Goal: Task Accomplishment & Management: Manage account settings

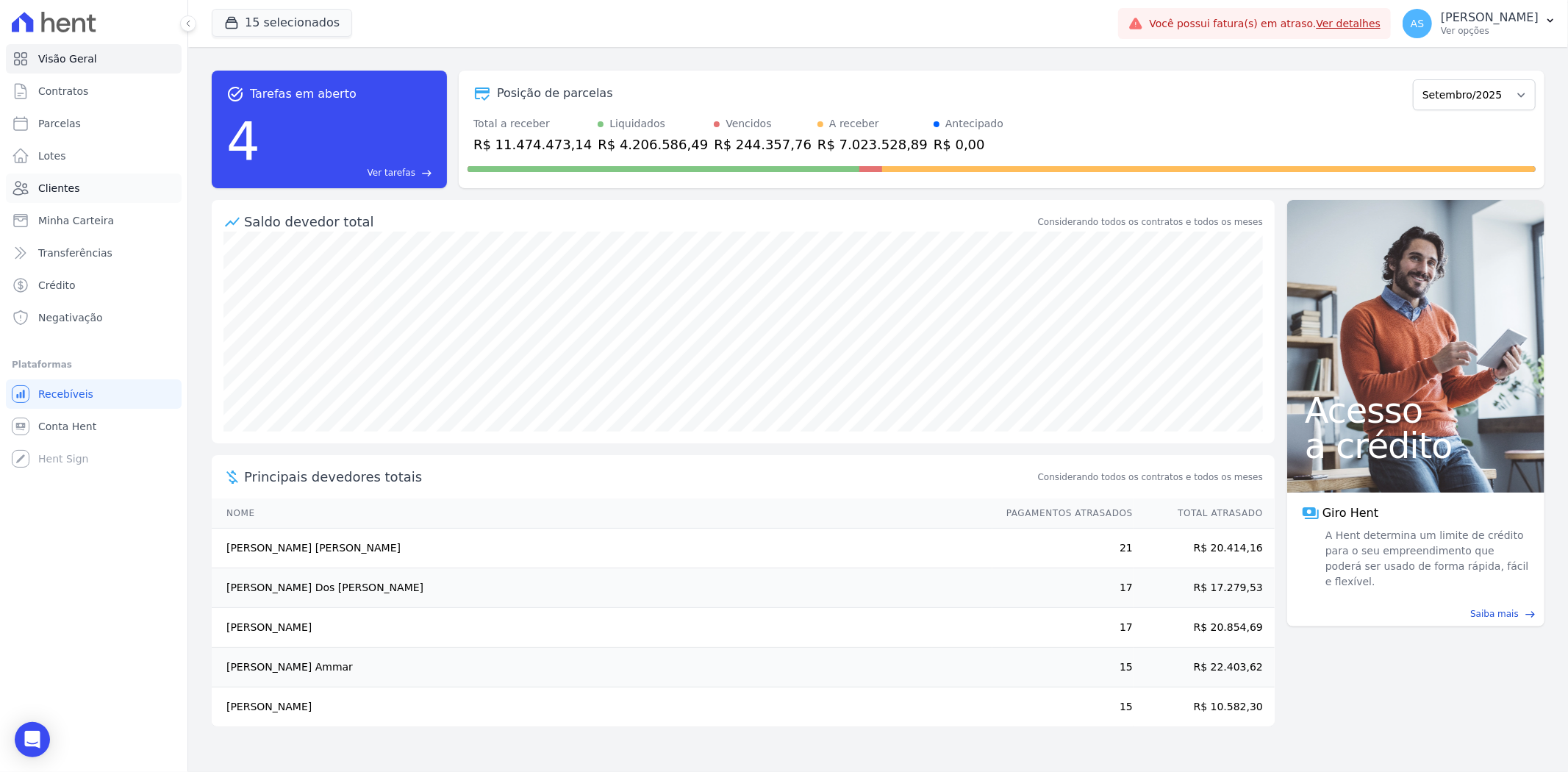
click at [50, 194] on span "Clientes" at bounding box center [59, 188] width 41 height 15
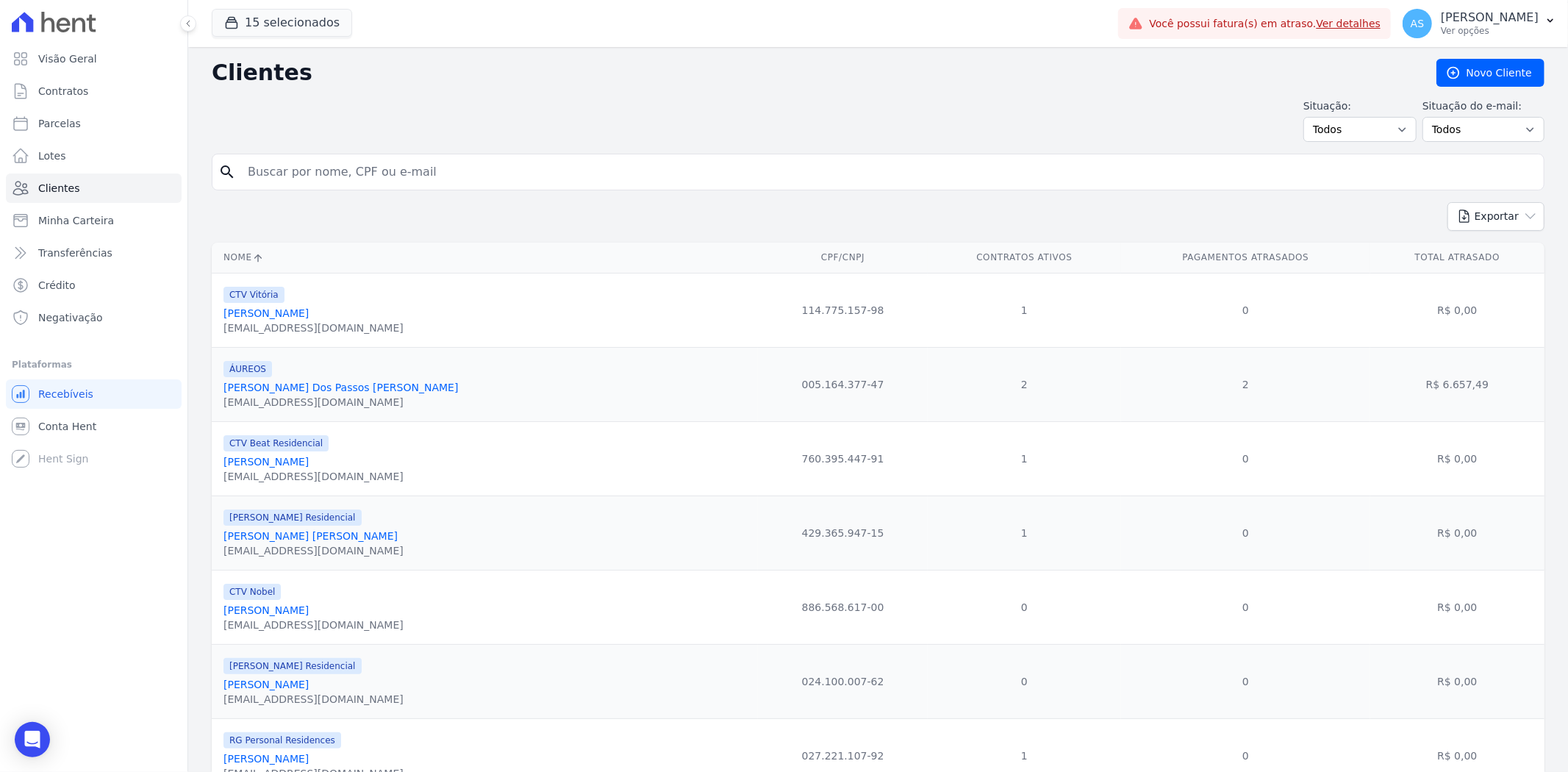
click at [310, 168] on input "search" at bounding box center [888, 172] width 1299 height 29
type input "juliana"
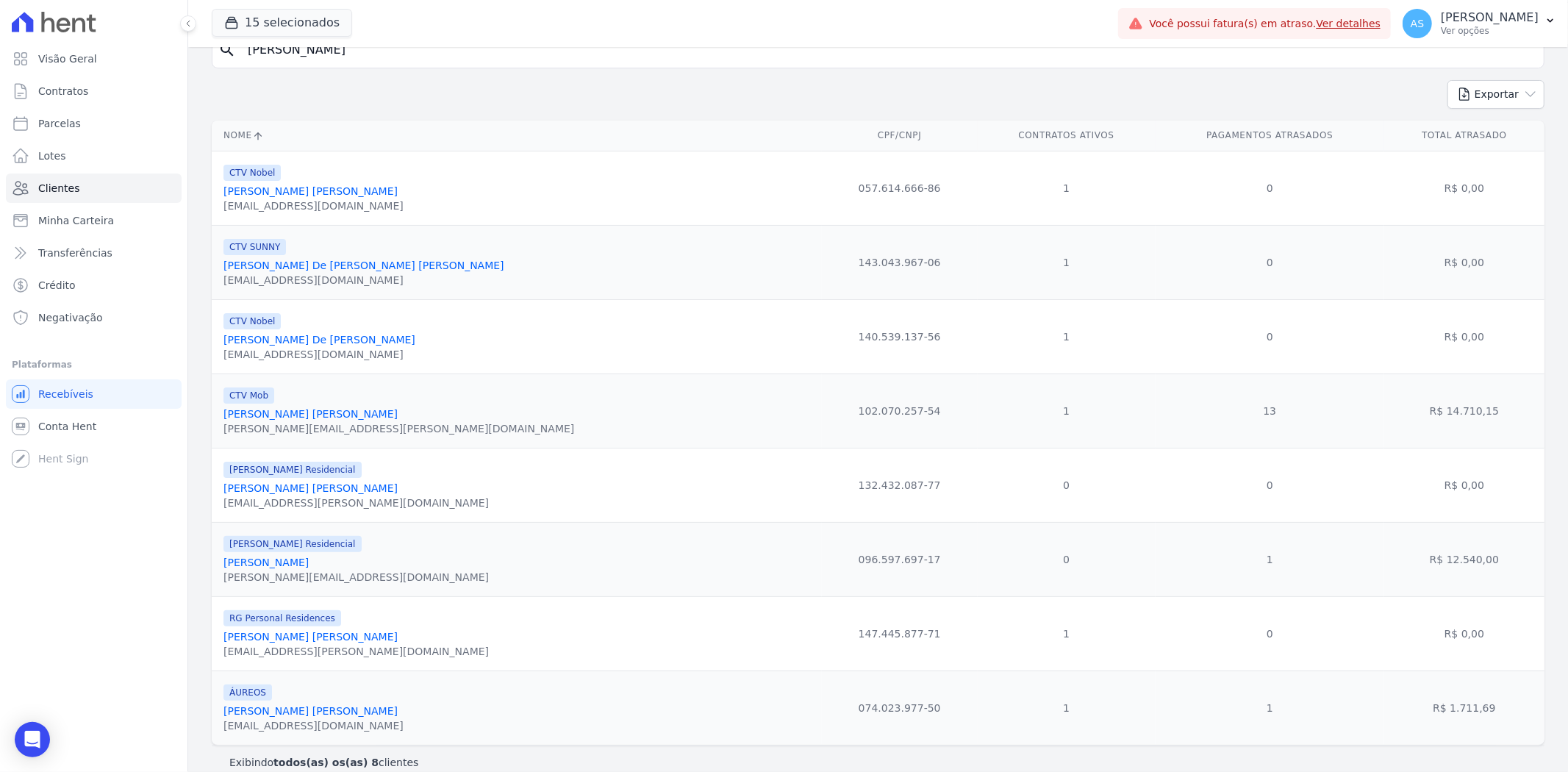
scroll to position [144, 0]
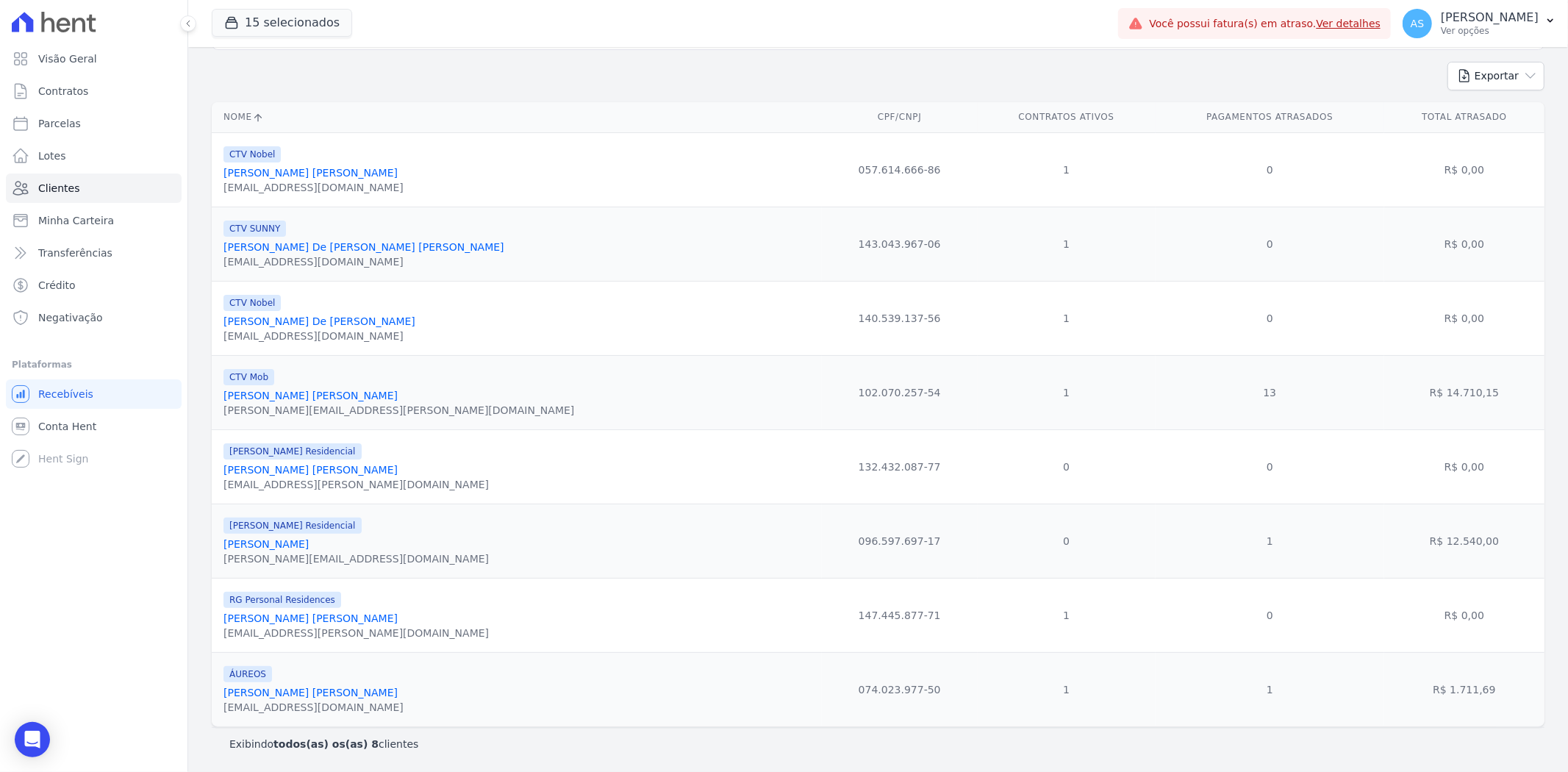
click at [273, 692] on link "Juliana Vieira Galvão" at bounding box center [310, 693] width 174 height 12
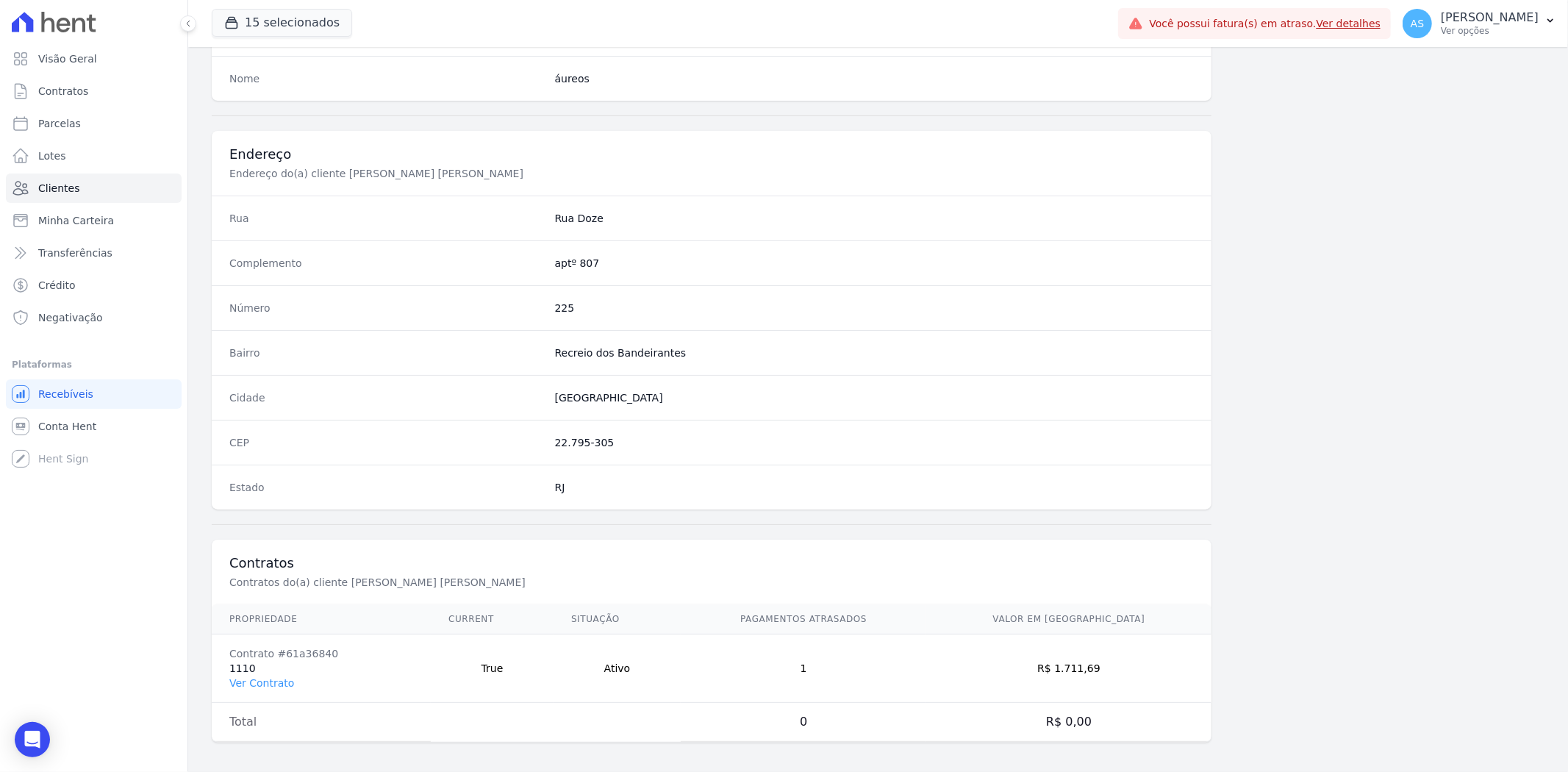
scroll to position [606, 0]
click at [264, 678] on link "Ver Contrato" at bounding box center [262, 677] width 65 height 12
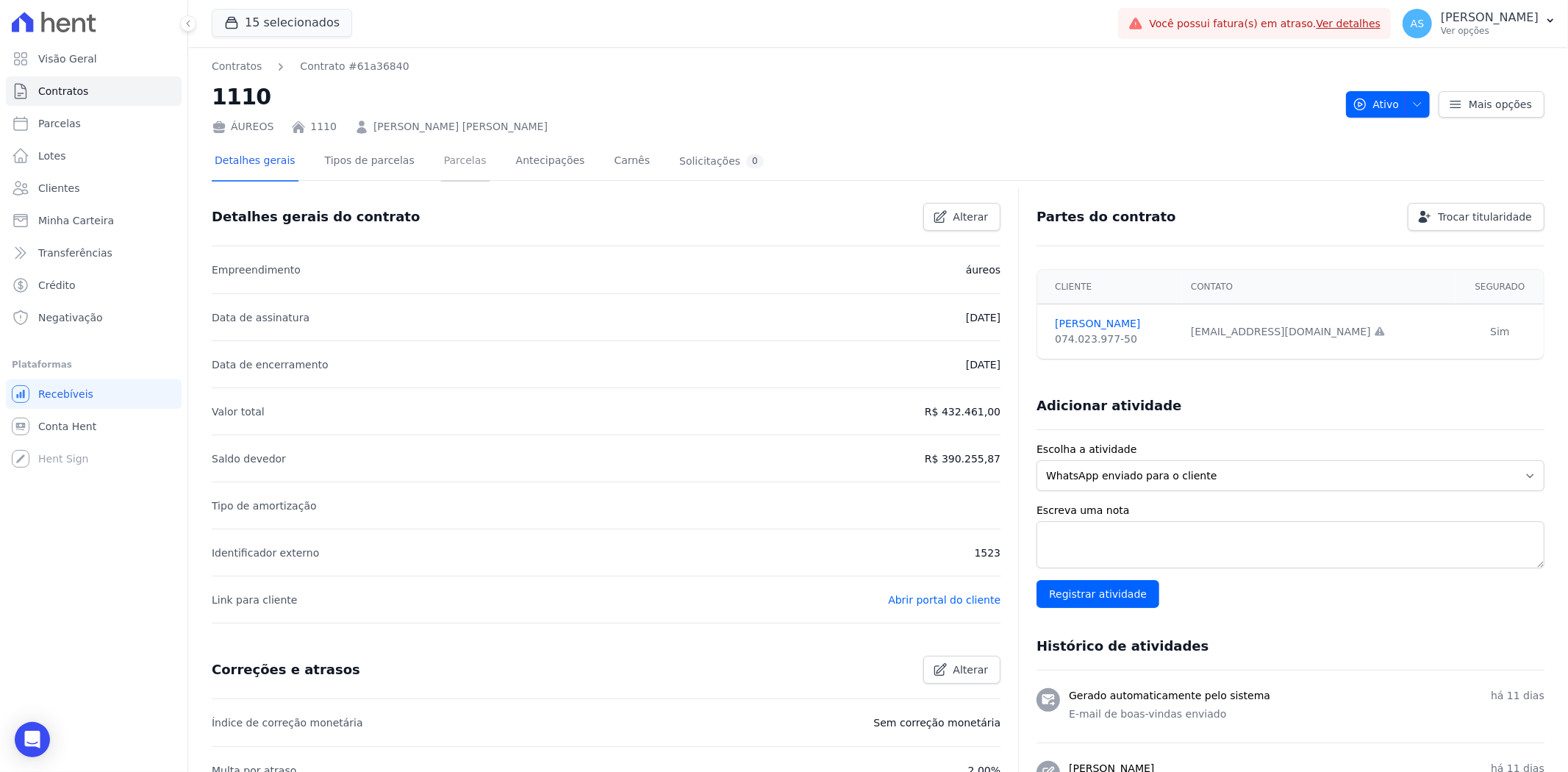
click at [443, 157] on link "Parcelas" at bounding box center [465, 162] width 48 height 39
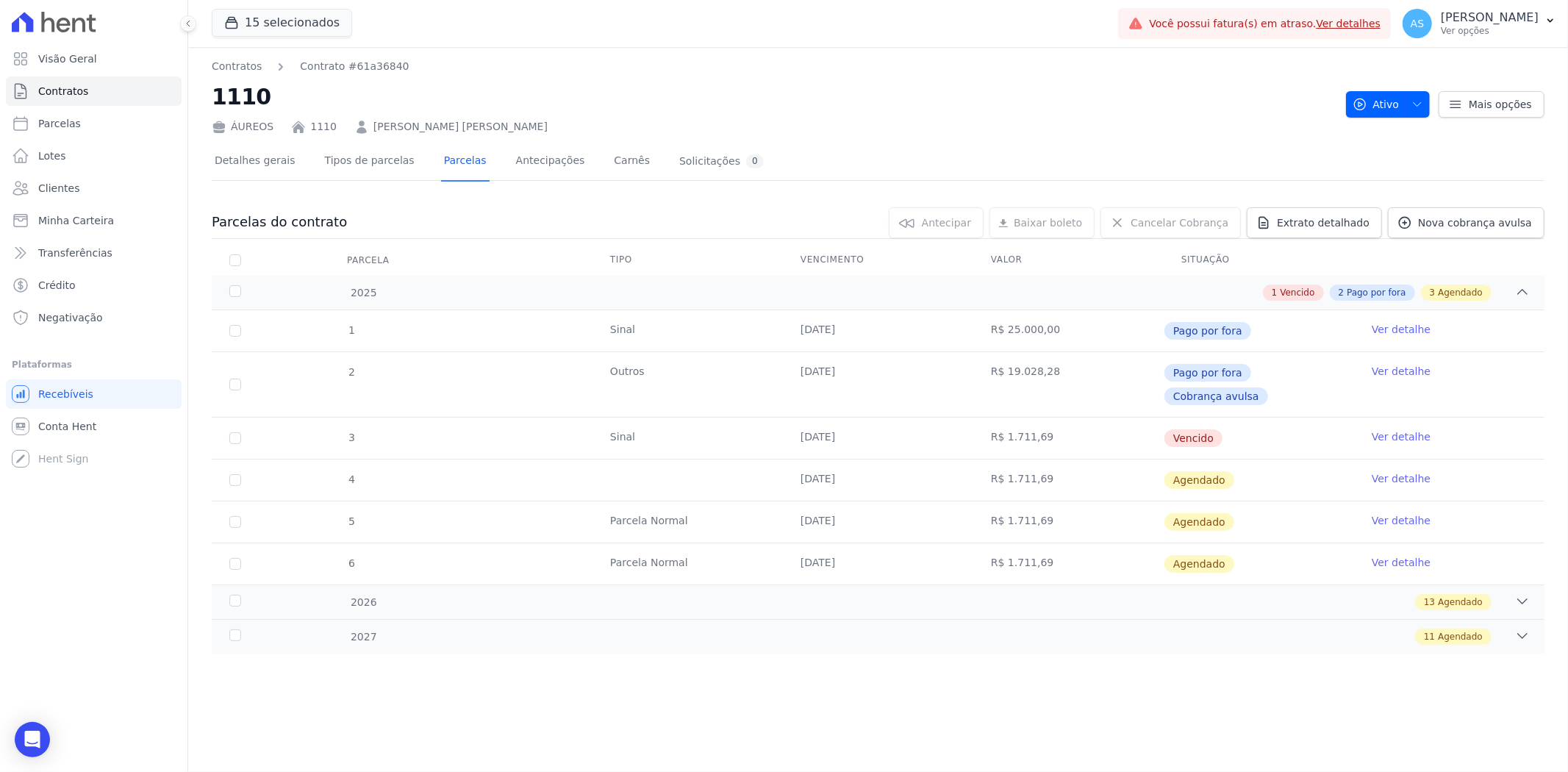
click at [1397, 429] on link "Ver detalhe" at bounding box center [1401, 437] width 59 height 15
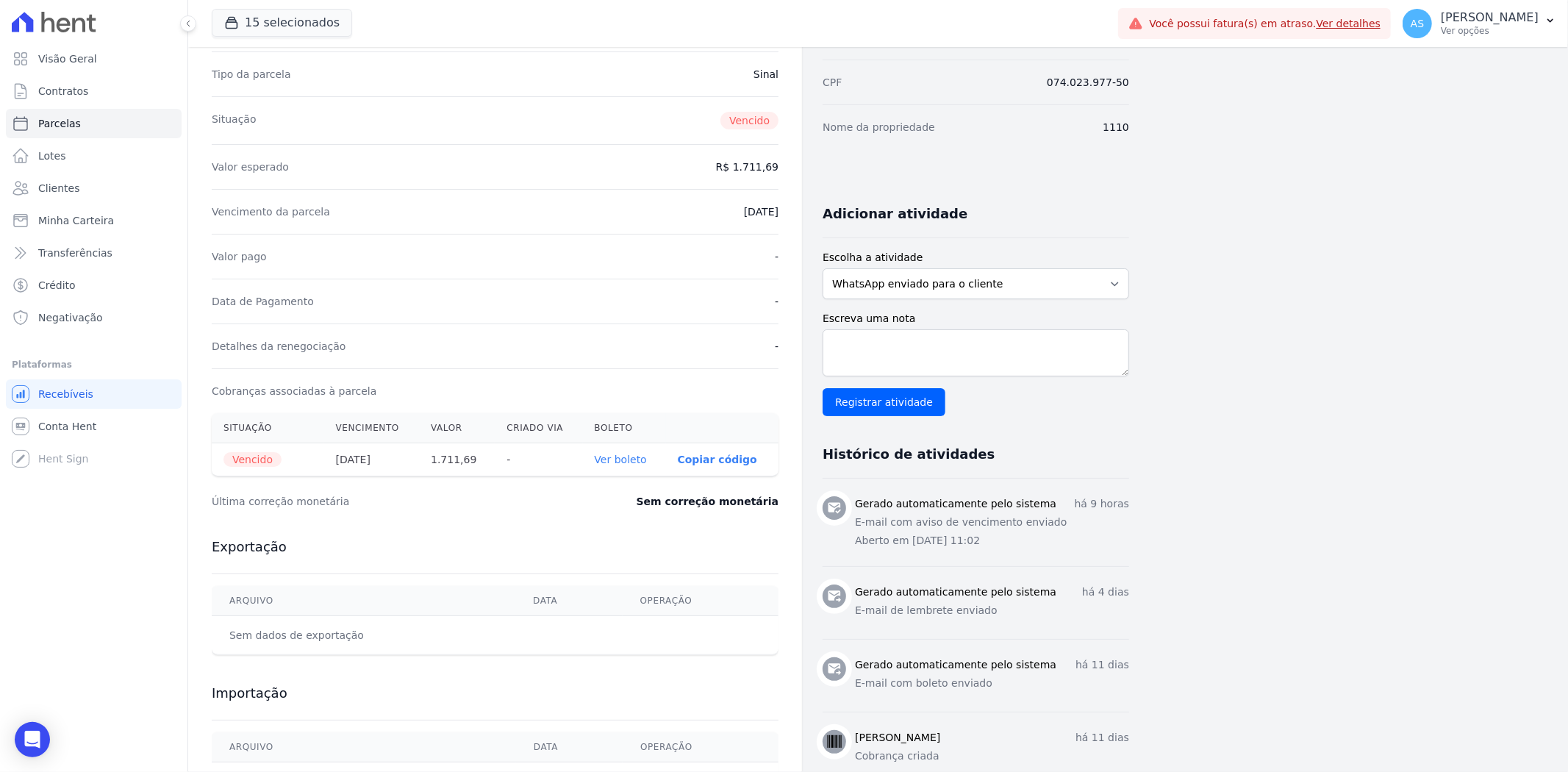
scroll to position [236, 0]
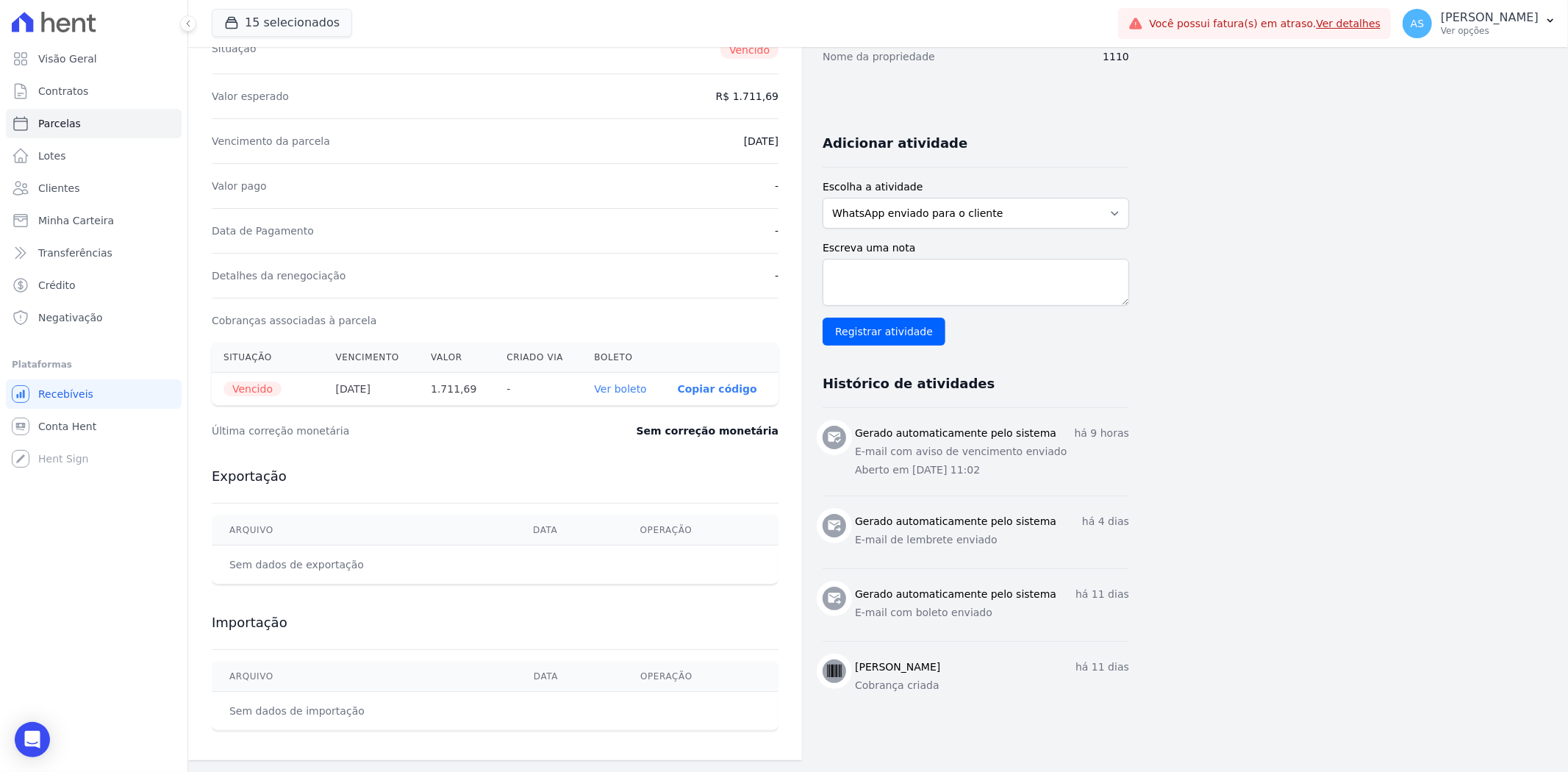
drag, startPoint x: 991, startPoint y: 471, endPoint x: 858, endPoint y: 471, distance: 133.0
click at [858, 471] on p "Aberto em 23/09/2025, 11:02" at bounding box center [992, 470] width 274 height 15
click at [875, 481] on li "Gerado automaticamente pelo sistema há 9 horas E-mail com aviso de vencimento e…" at bounding box center [975, 452] width 307 height 87
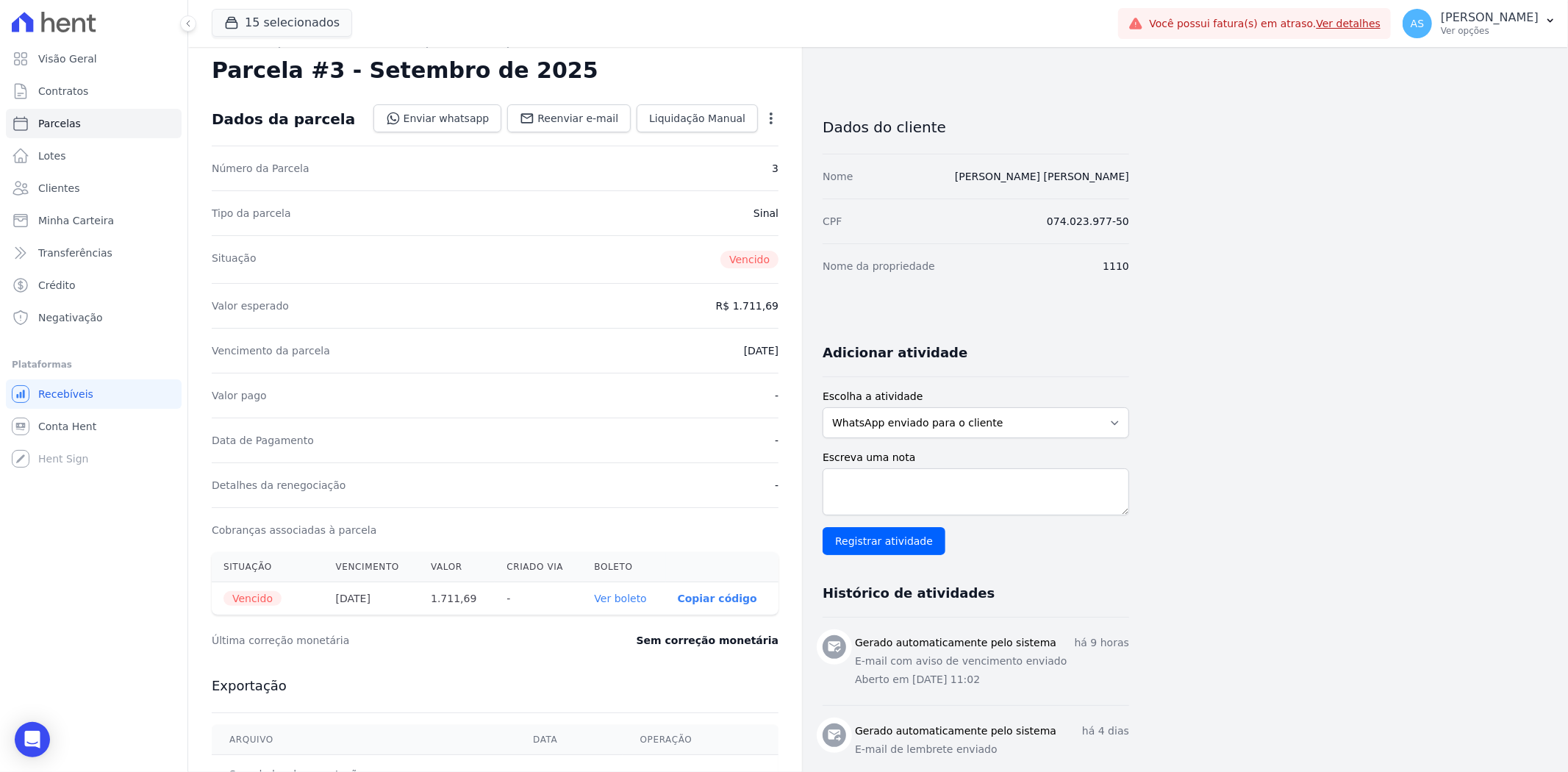
scroll to position [0, 0]
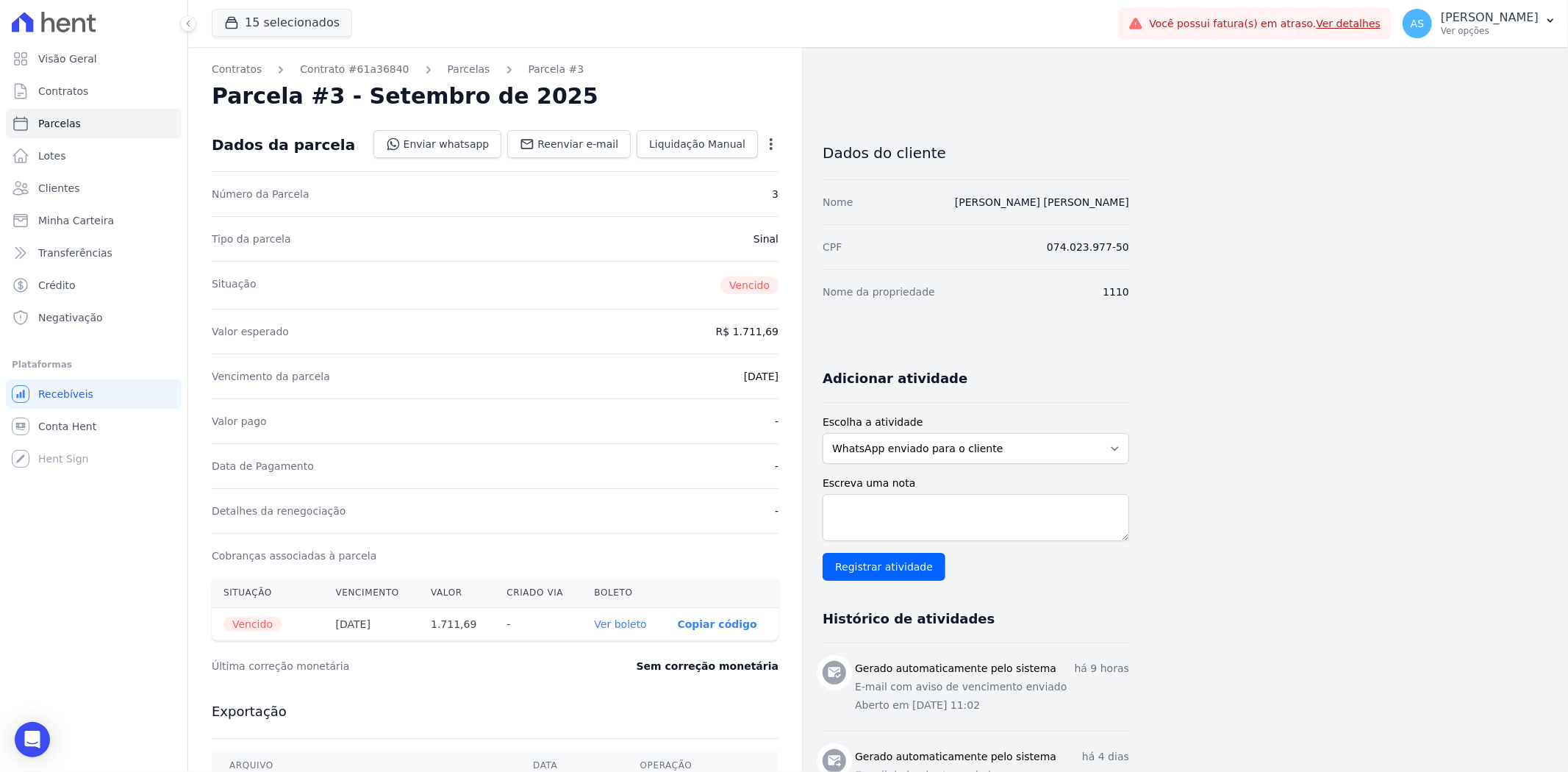
click at [624, 627] on link "Ver boleto" at bounding box center [621, 624] width 52 height 12
click at [767, 142] on icon "button" at bounding box center [771, 145] width 15 height 15
click at [706, 160] on link "Alterar" at bounding box center [708, 163] width 130 height 26
click at [764, 371] on input "2025-09-20" at bounding box center [720, 374] width 116 height 31
type input "2025-09-24"
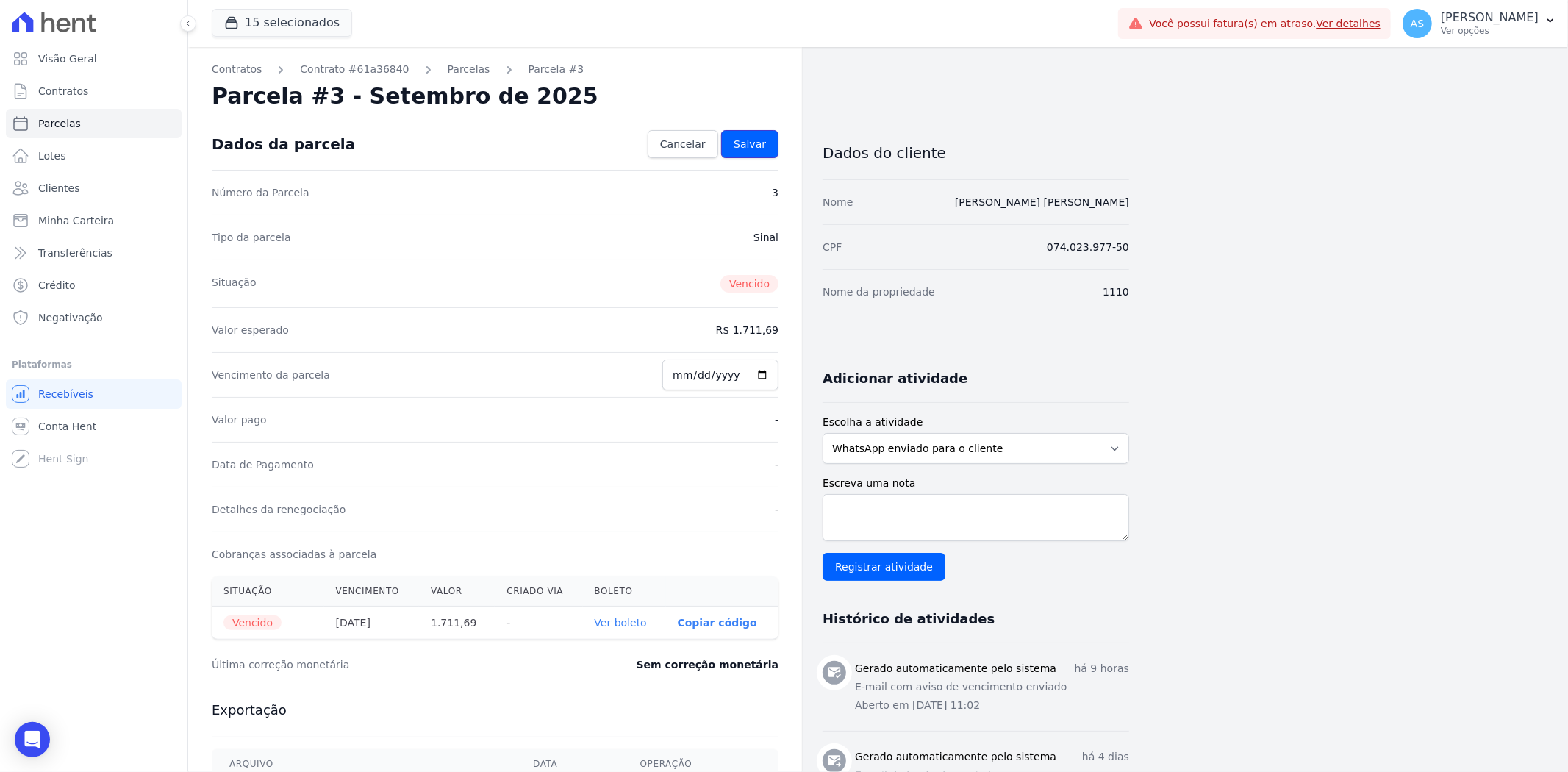
click at [758, 143] on span "Salvar" at bounding box center [749, 145] width 32 height 15
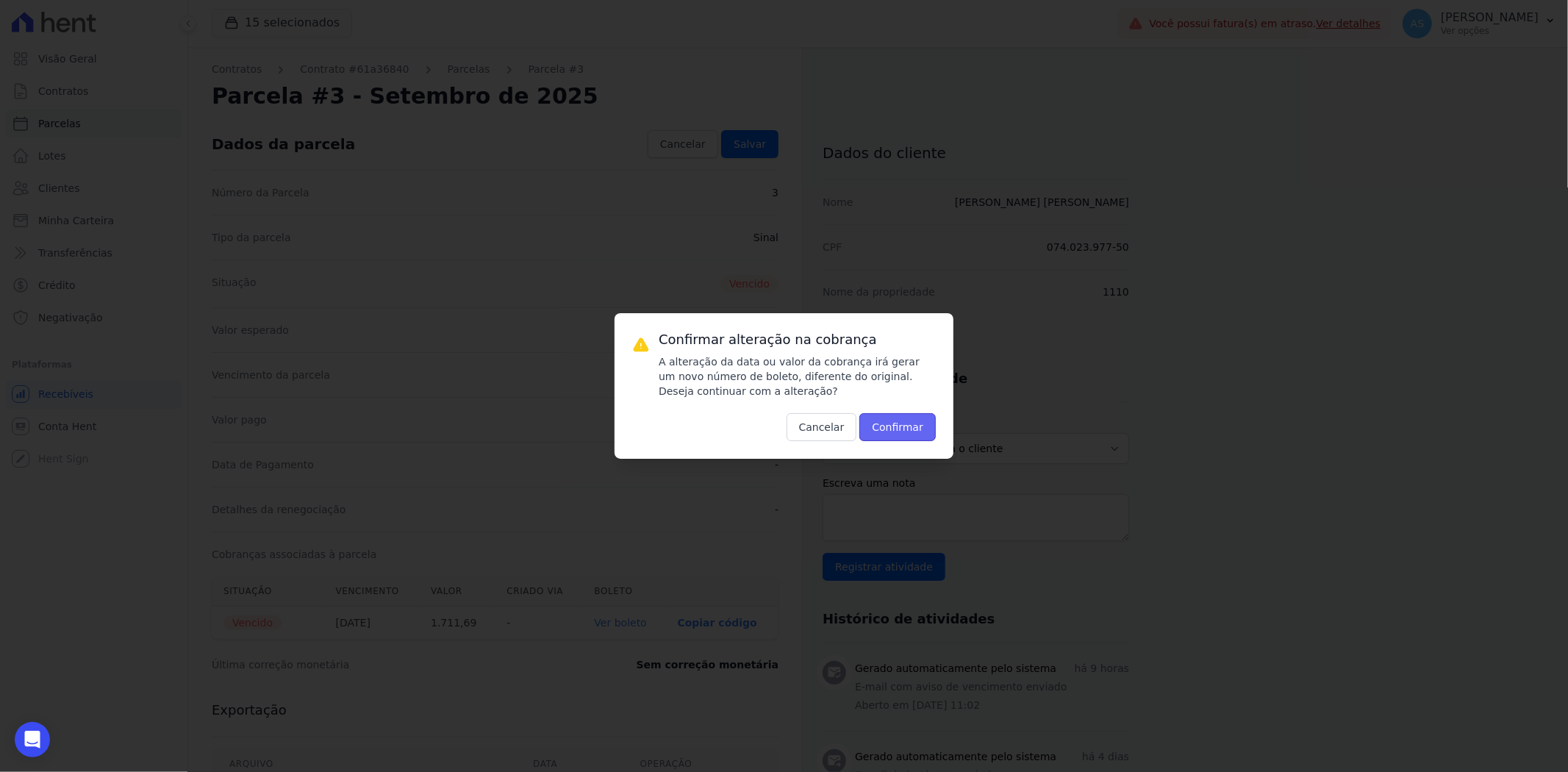
click at [886, 429] on button "Confirmar" at bounding box center [898, 427] width 77 height 28
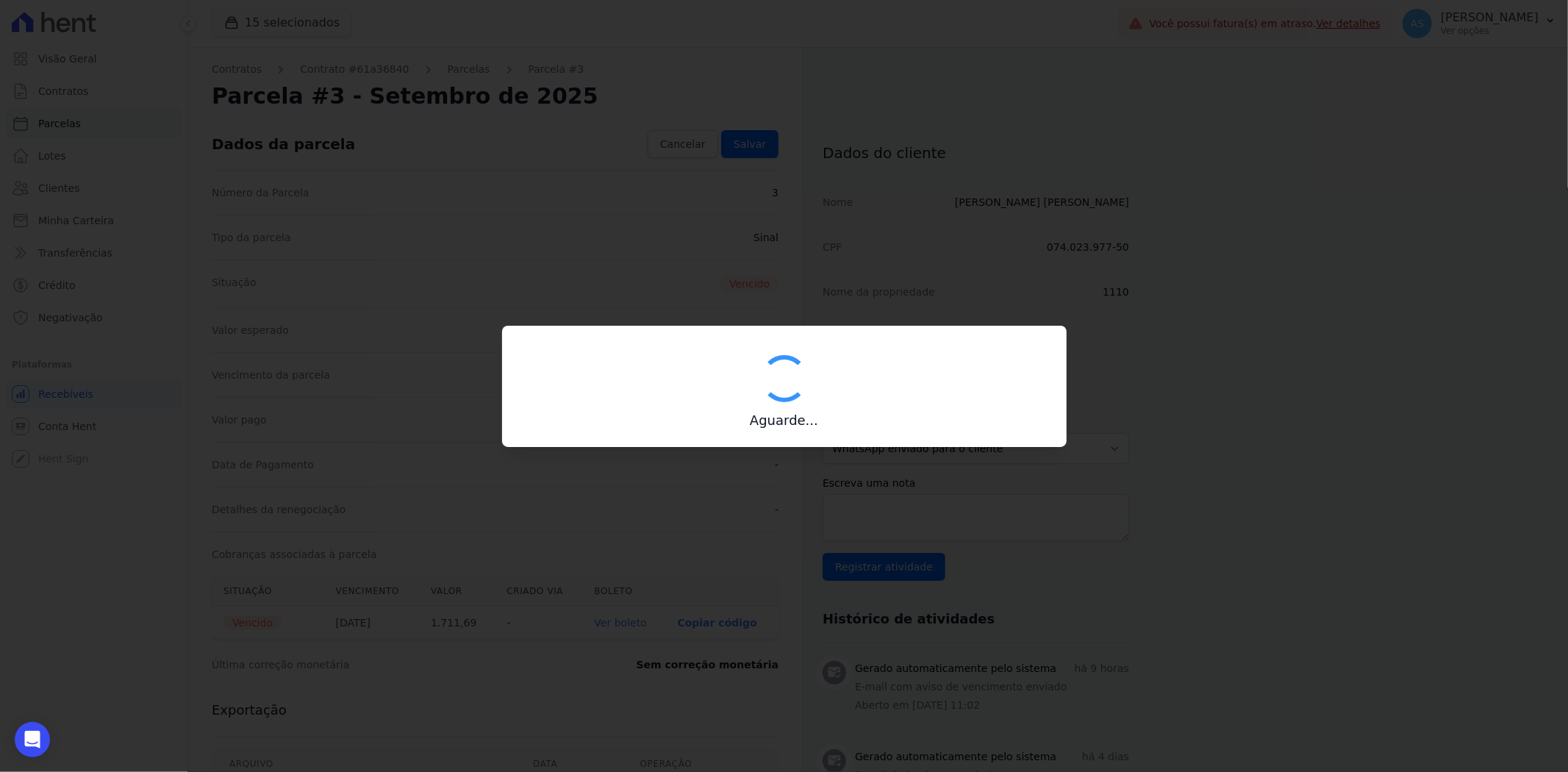
type input "00190000090335103300000675492177212100000171169"
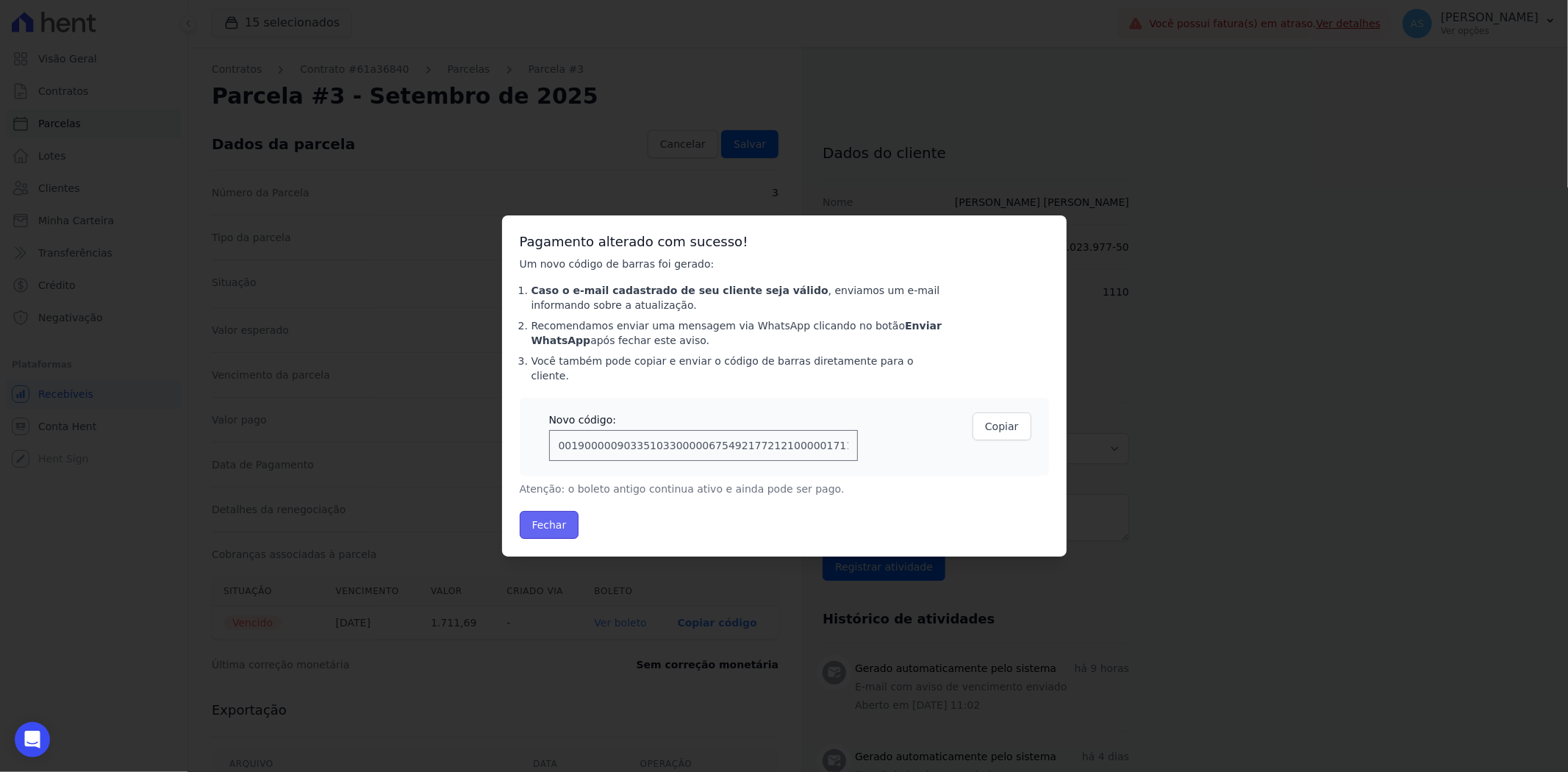
click at [563, 518] on button "Fechar" at bounding box center [549, 524] width 59 height 28
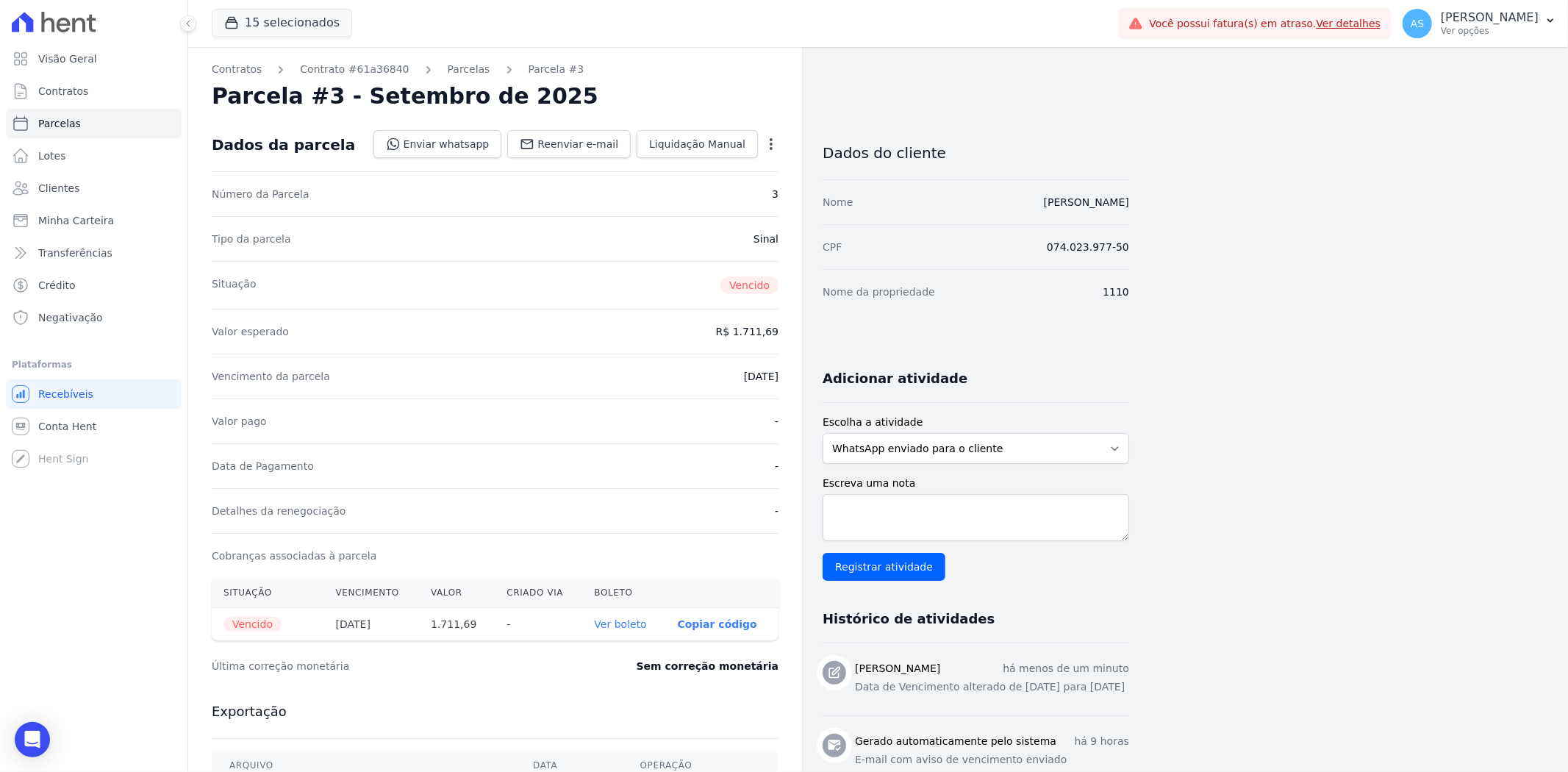
click at [638, 625] on link "Ver boleto" at bounding box center [621, 624] width 52 height 12
click at [1516, 20] on p "[PERSON_NAME]" at bounding box center [1490, 18] width 98 height 15
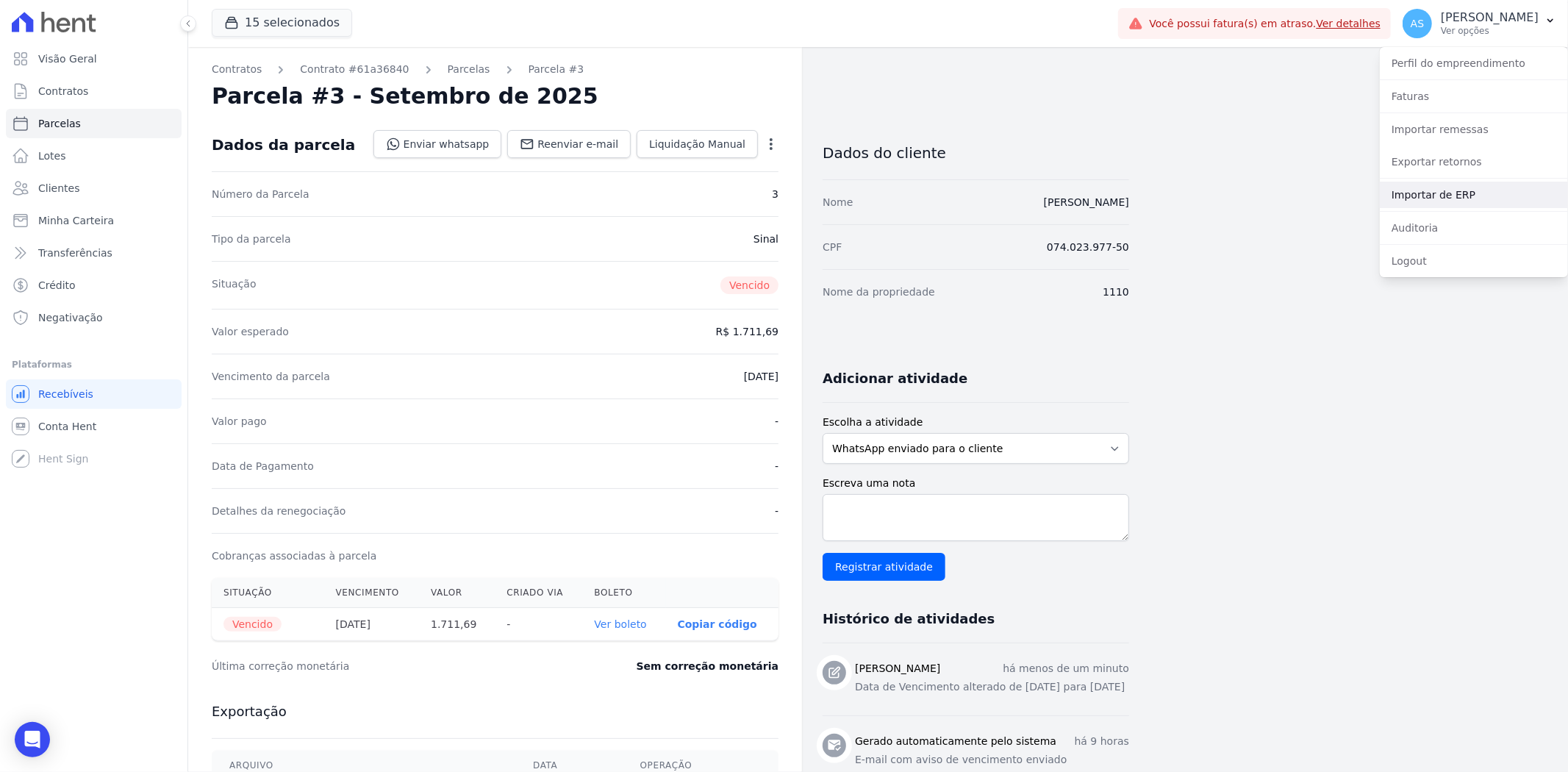
click at [1452, 194] on link "Importar de ERP" at bounding box center [1474, 194] width 188 height 26
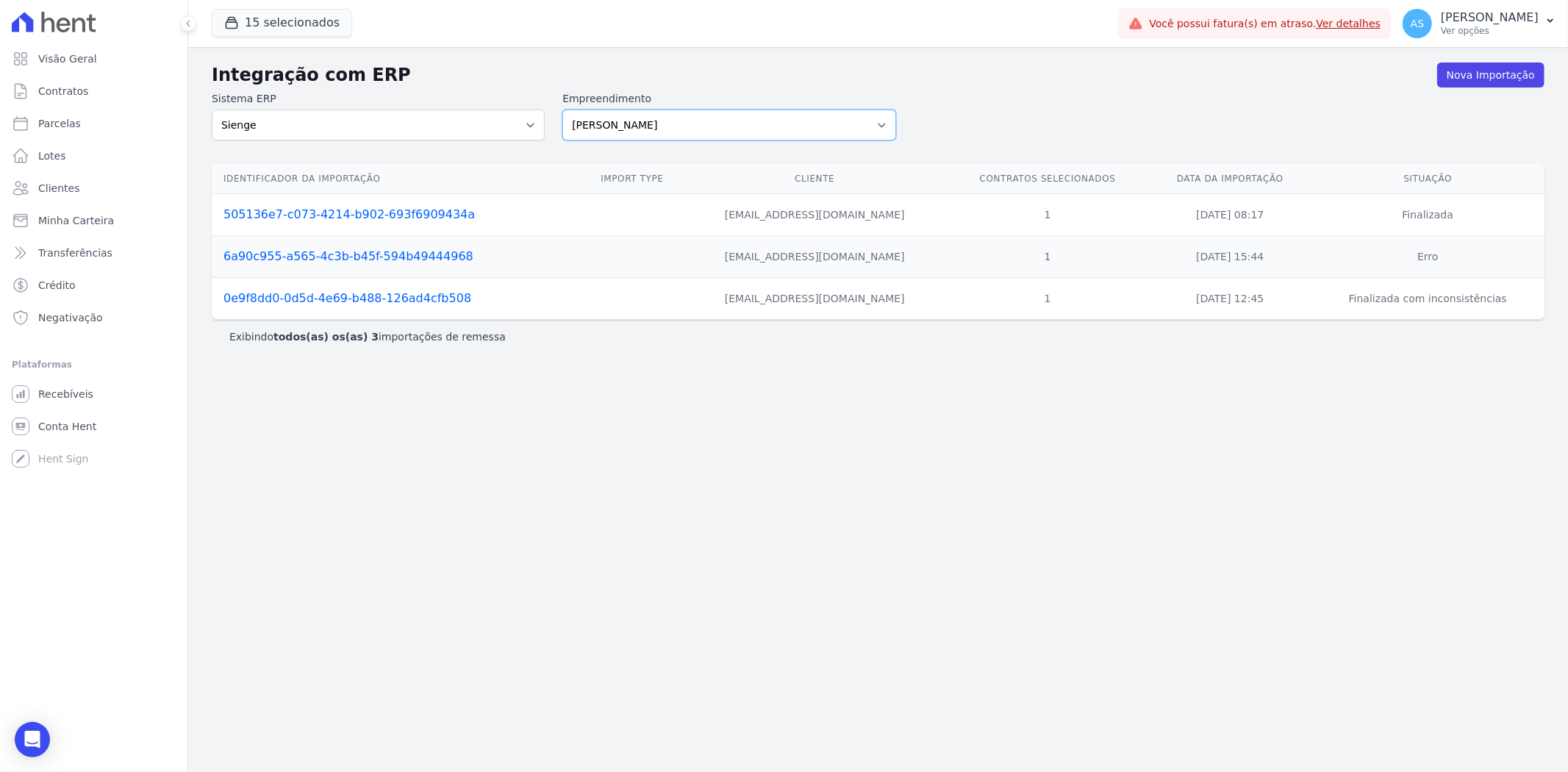
click at [880, 127] on select "Amaré Arpoador Art Prime - Irajá ÁUREOS B. Unique CTV Beat Residencial CTV Mob …" at bounding box center [729, 124] width 333 height 31
select select "99ecfb74-b06a-4265-b540-74287d60a3a4"
click at [563, 109] on select "Amaré Arpoador Art Prime - Irajá ÁUREOS B. Unique CTV Beat Residencial CTV Mob …" at bounding box center [729, 124] width 333 height 31
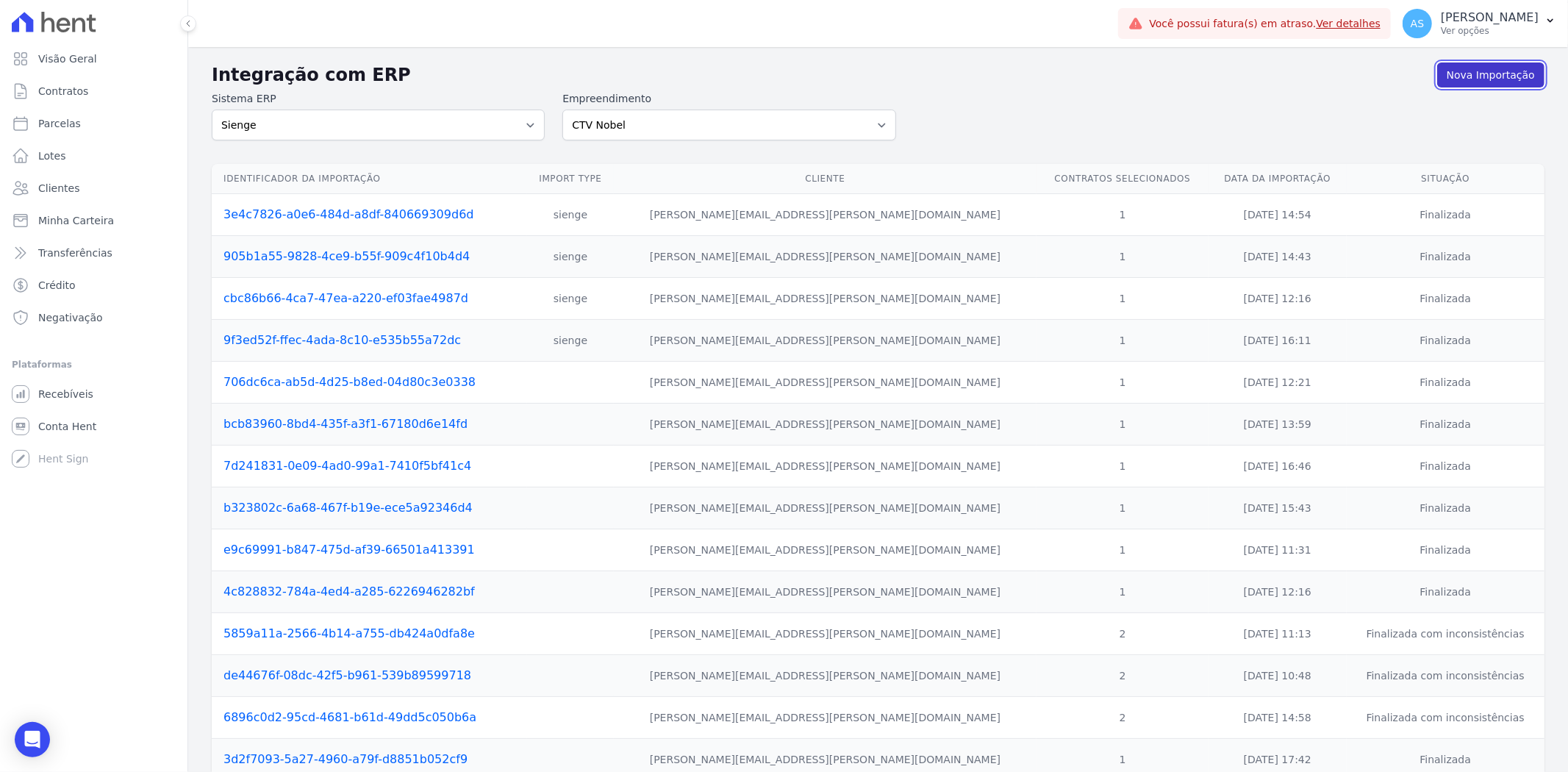
click at [1510, 76] on link "Nova Importação" at bounding box center [1490, 75] width 108 height 25
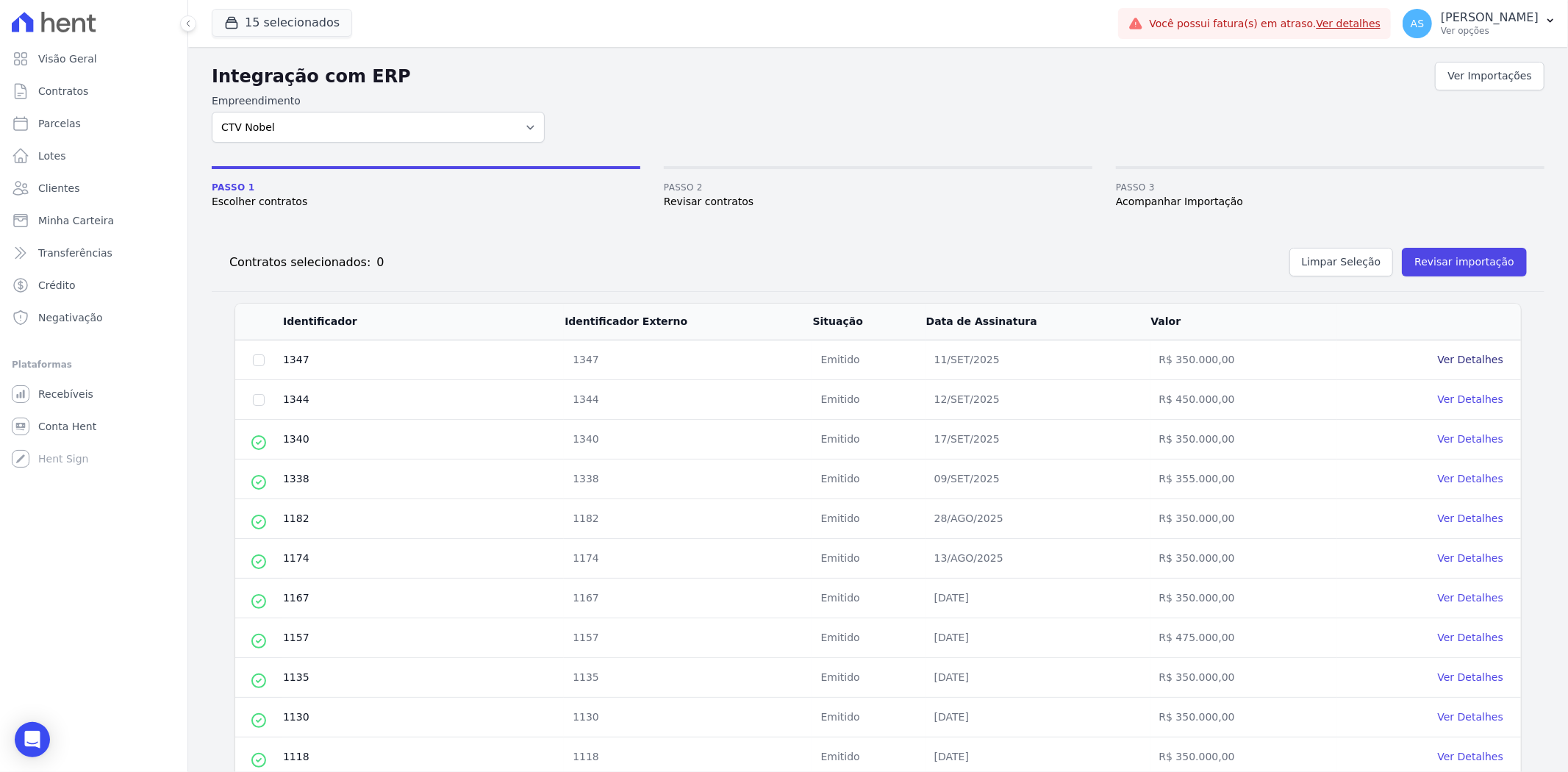
click at [1438, 356] on link "Ver Detalhes" at bounding box center [1470, 360] width 66 height 12
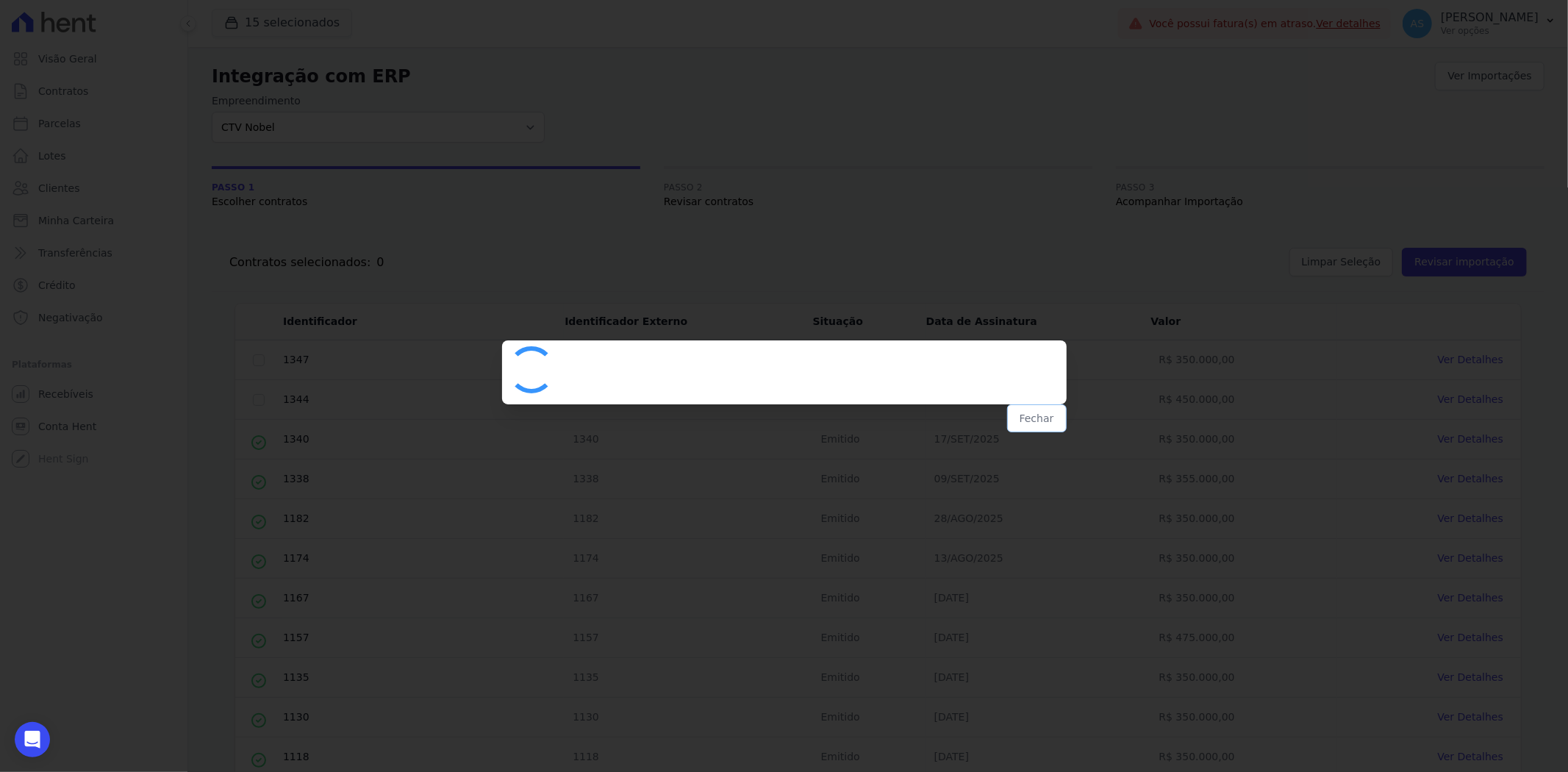
click at [1023, 420] on button "Fechar" at bounding box center [1036, 418] width 59 height 28
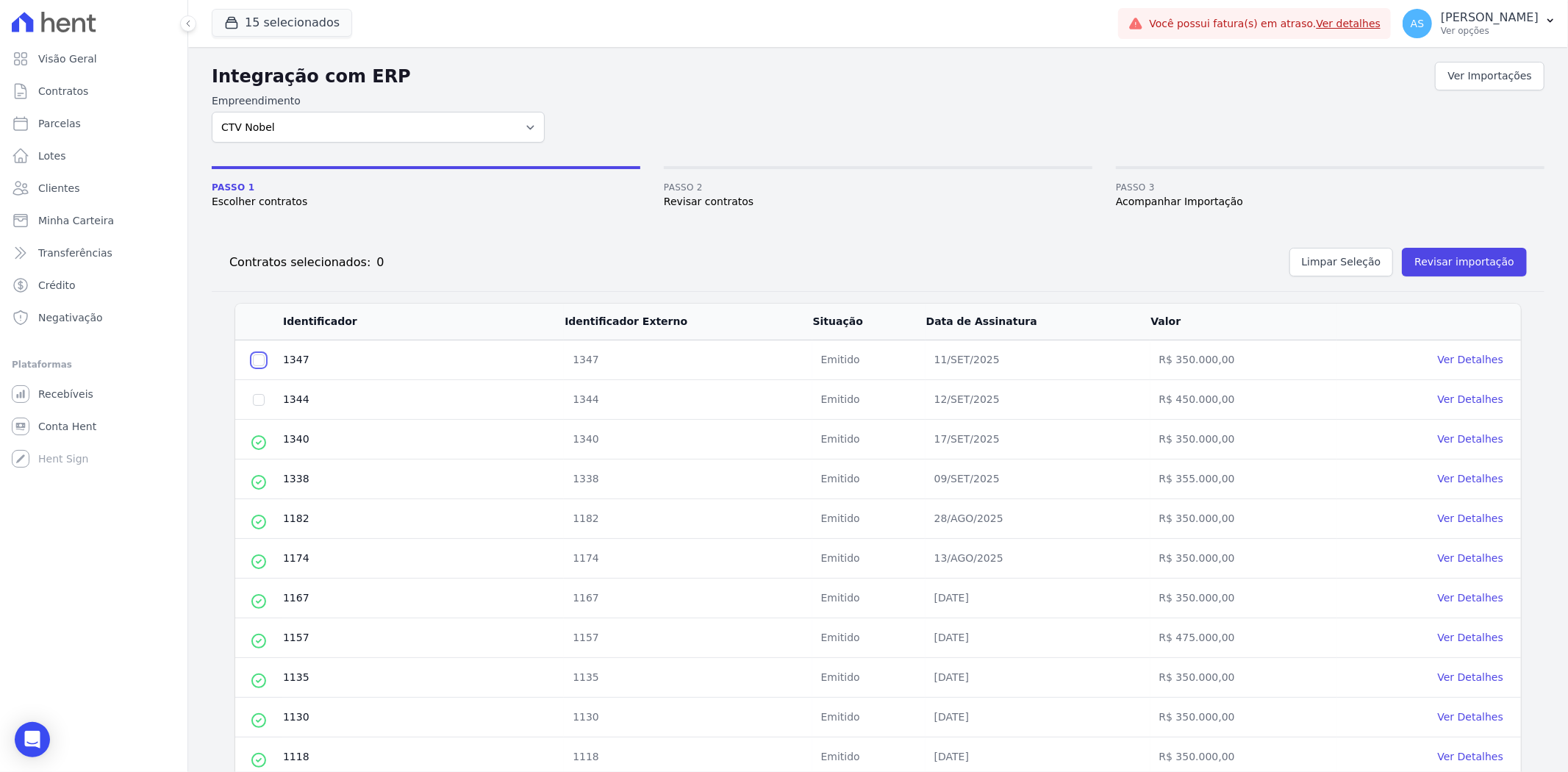
click at [261, 358] on input "checkbox" at bounding box center [259, 360] width 12 height 12
checkbox input "true"
click at [1444, 259] on button "Revisar importação" at bounding box center [1464, 262] width 125 height 29
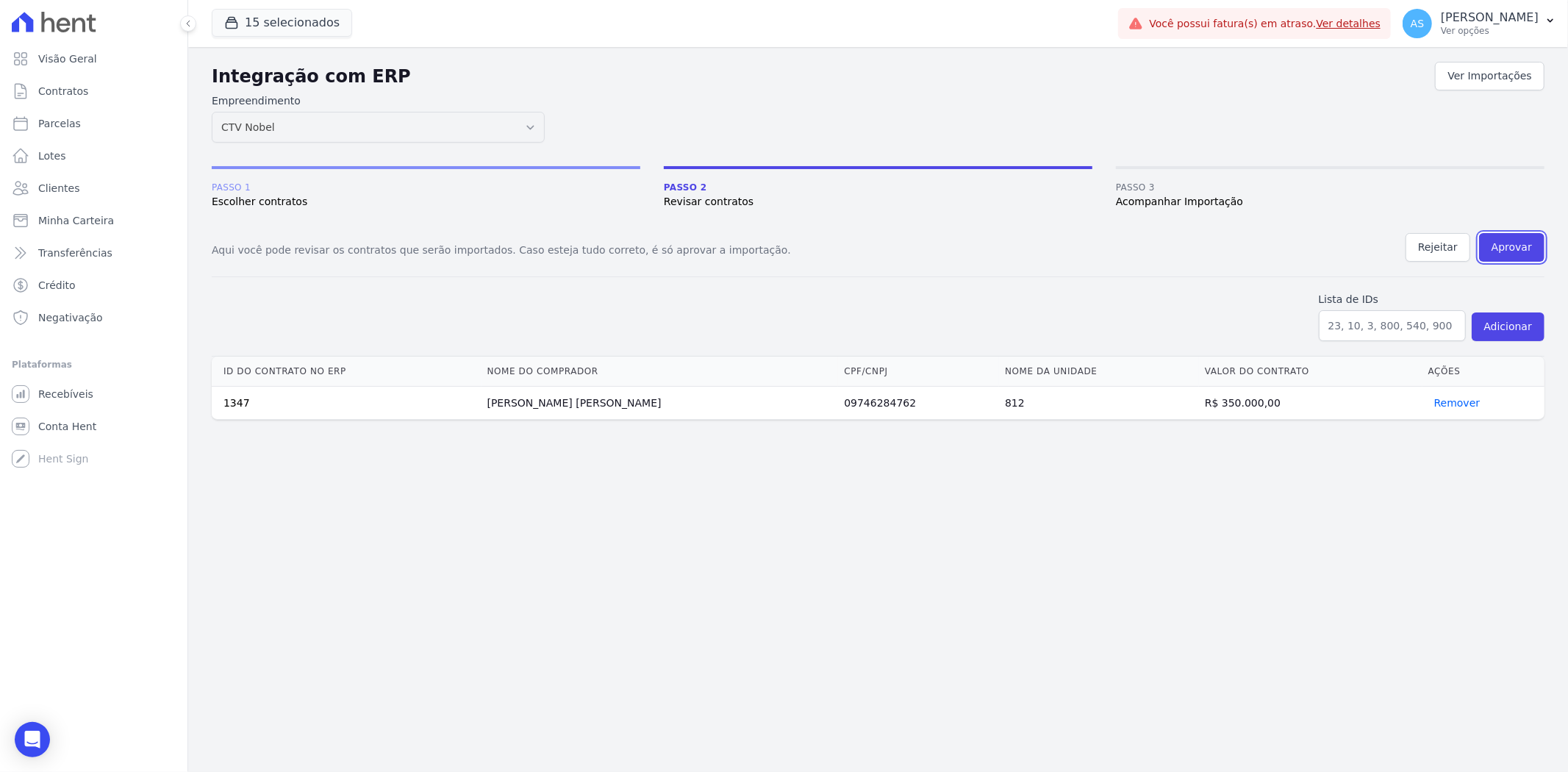
click at [1516, 243] on button "Aprovar" at bounding box center [1512, 247] width 66 height 29
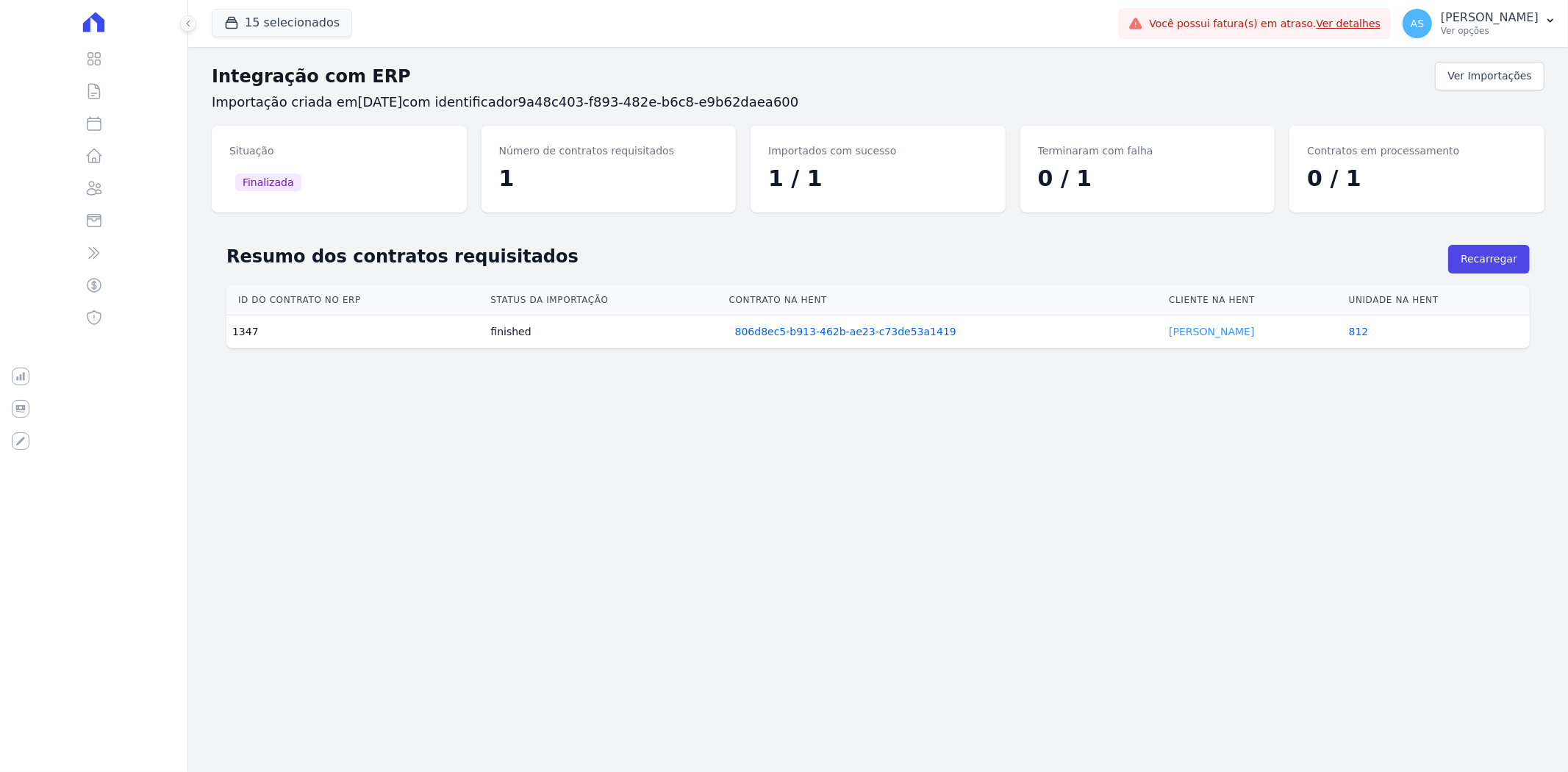
click at [1212, 329] on link "[PERSON_NAME]" at bounding box center [1211, 331] width 85 height 12
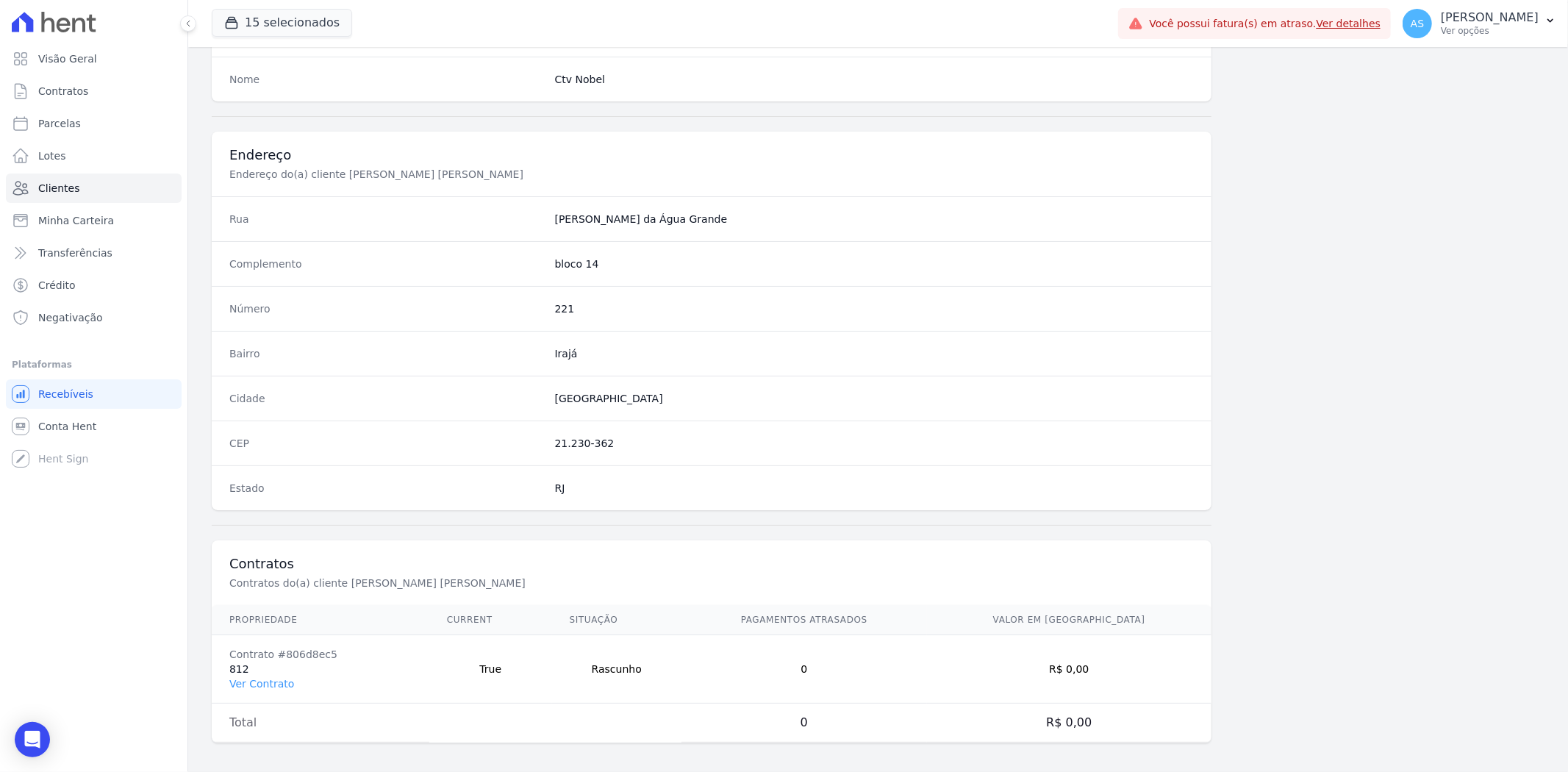
scroll to position [606, 0]
click at [258, 674] on link "Ver Contrato" at bounding box center [262, 677] width 65 height 12
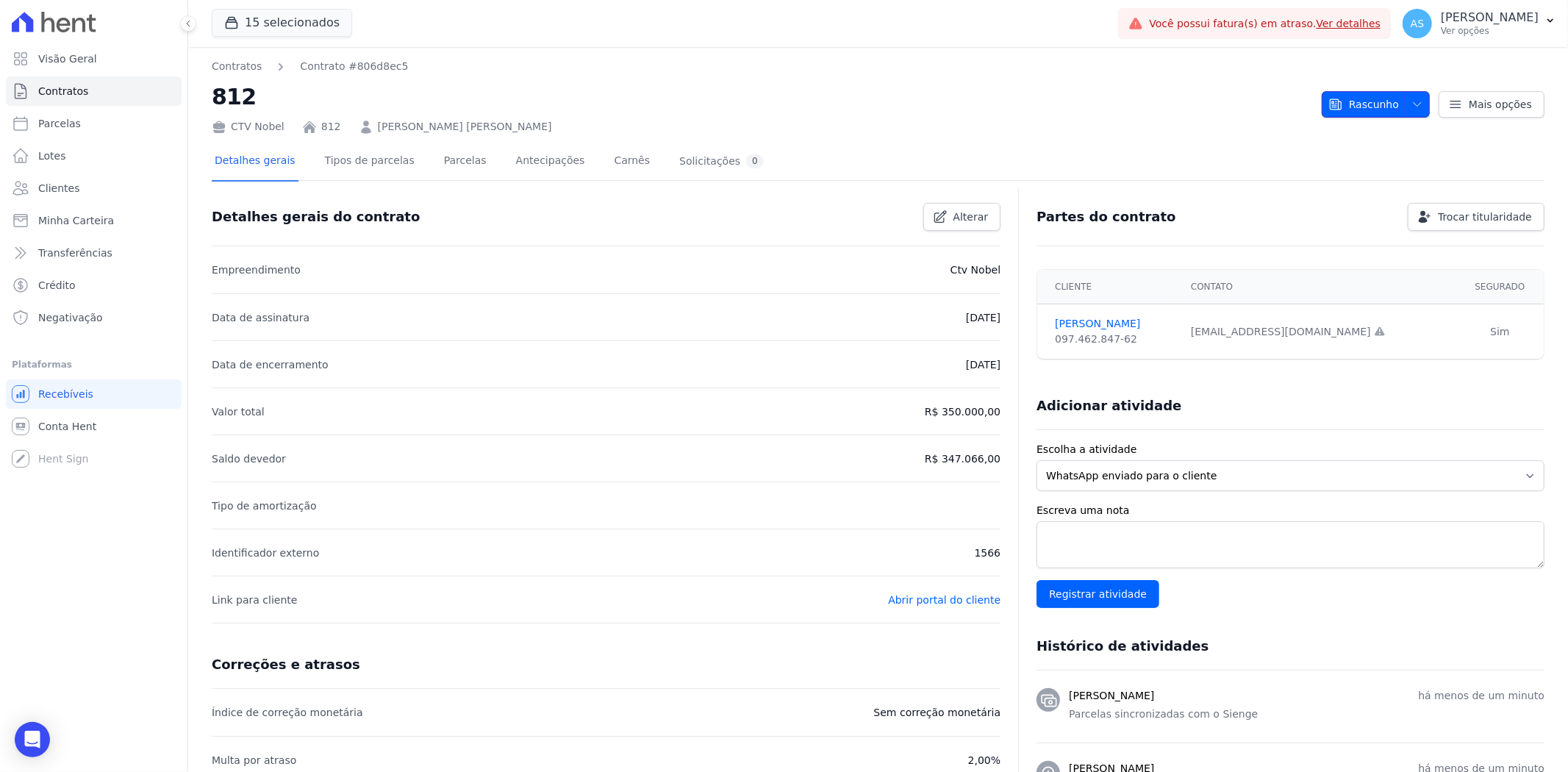
click at [1414, 101] on icon "button" at bounding box center [1417, 105] width 12 height 12
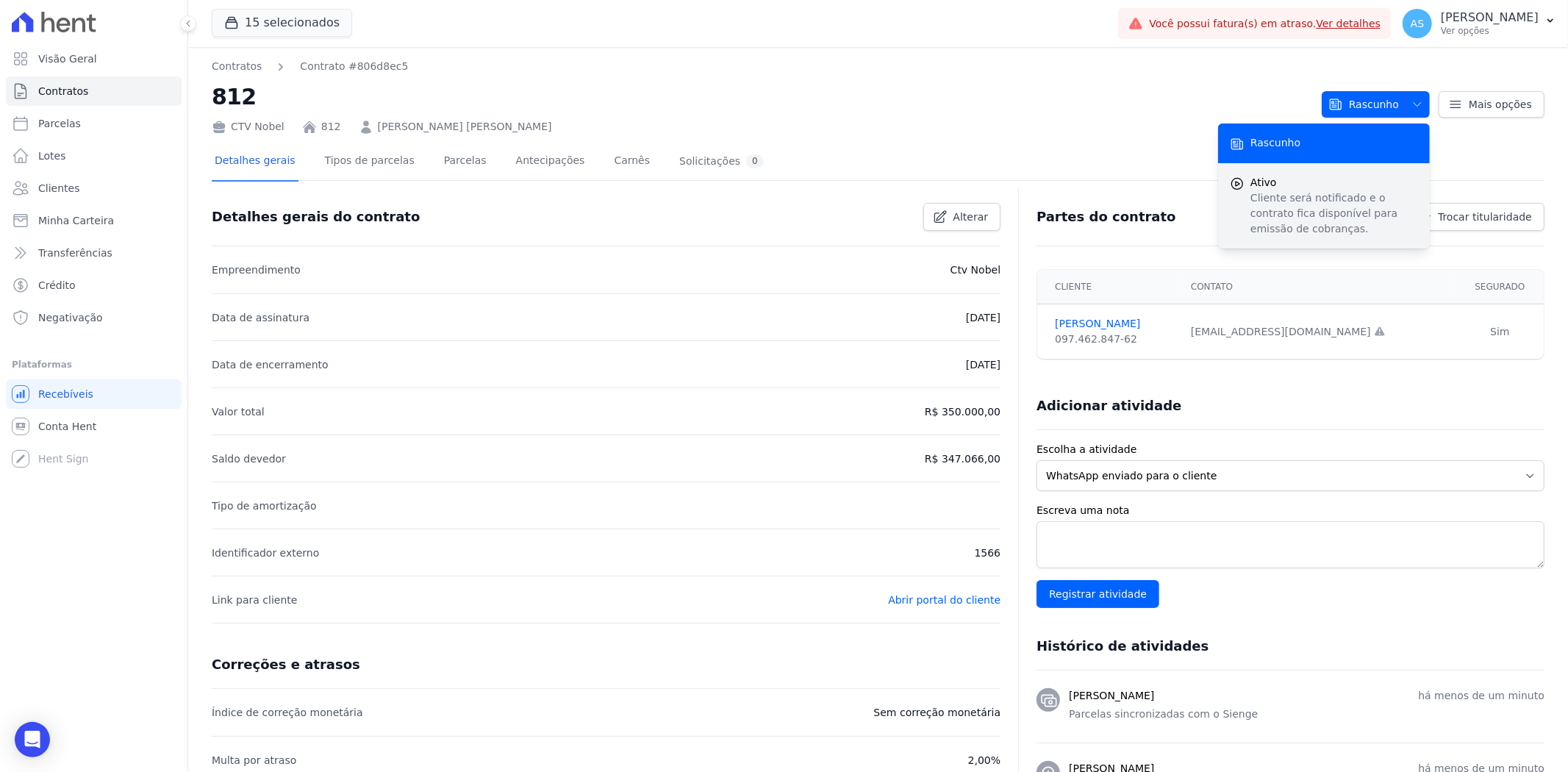
click at [1294, 202] on p "Cliente será notificado e o contrato fica disponível para emissão de cobranças." at bounding box center [1334, 213] width 168 height 46
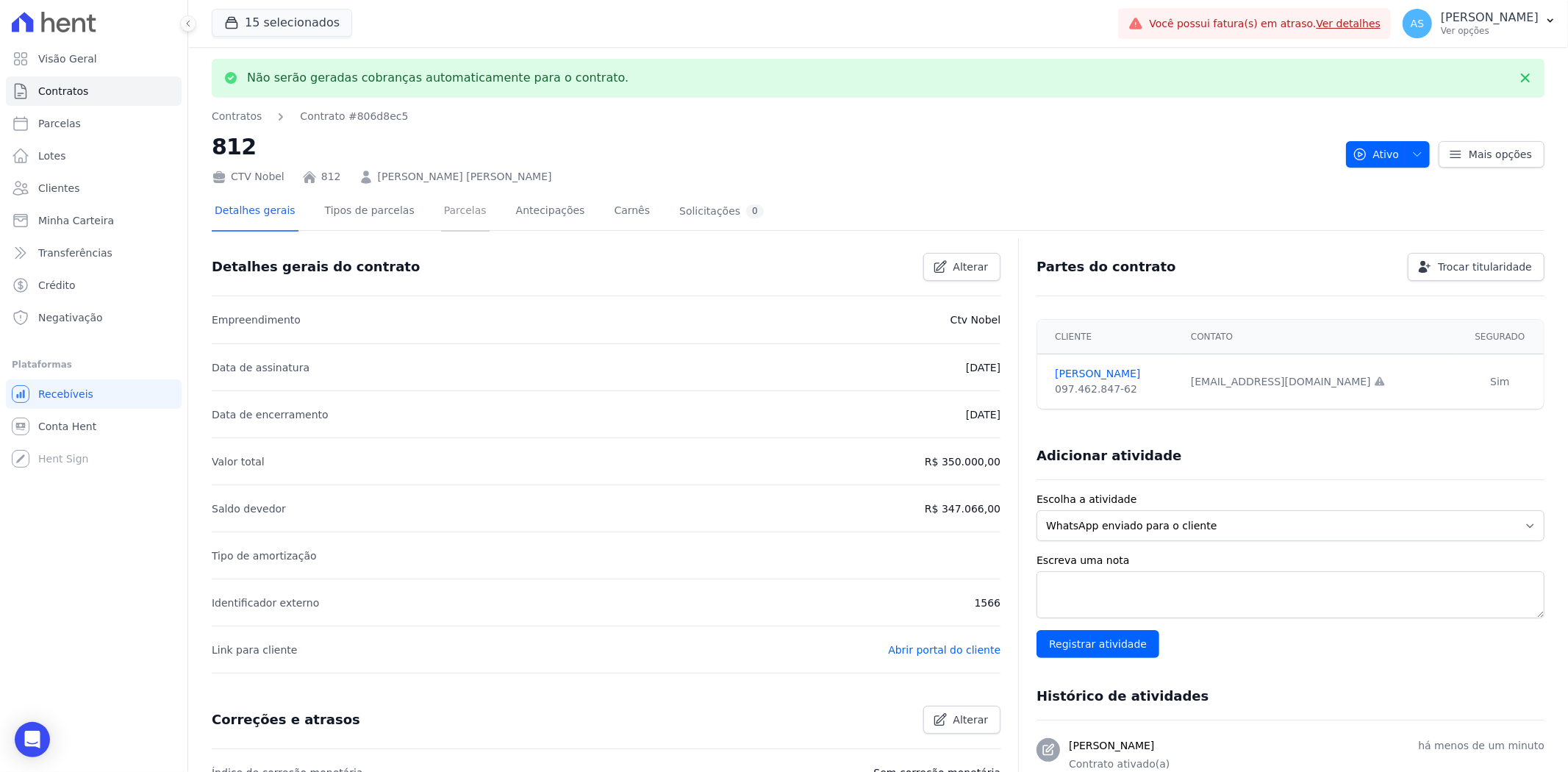
click at [441, 208] on link "Parcelas" at bounding box center [465, 212] width 48 height 39
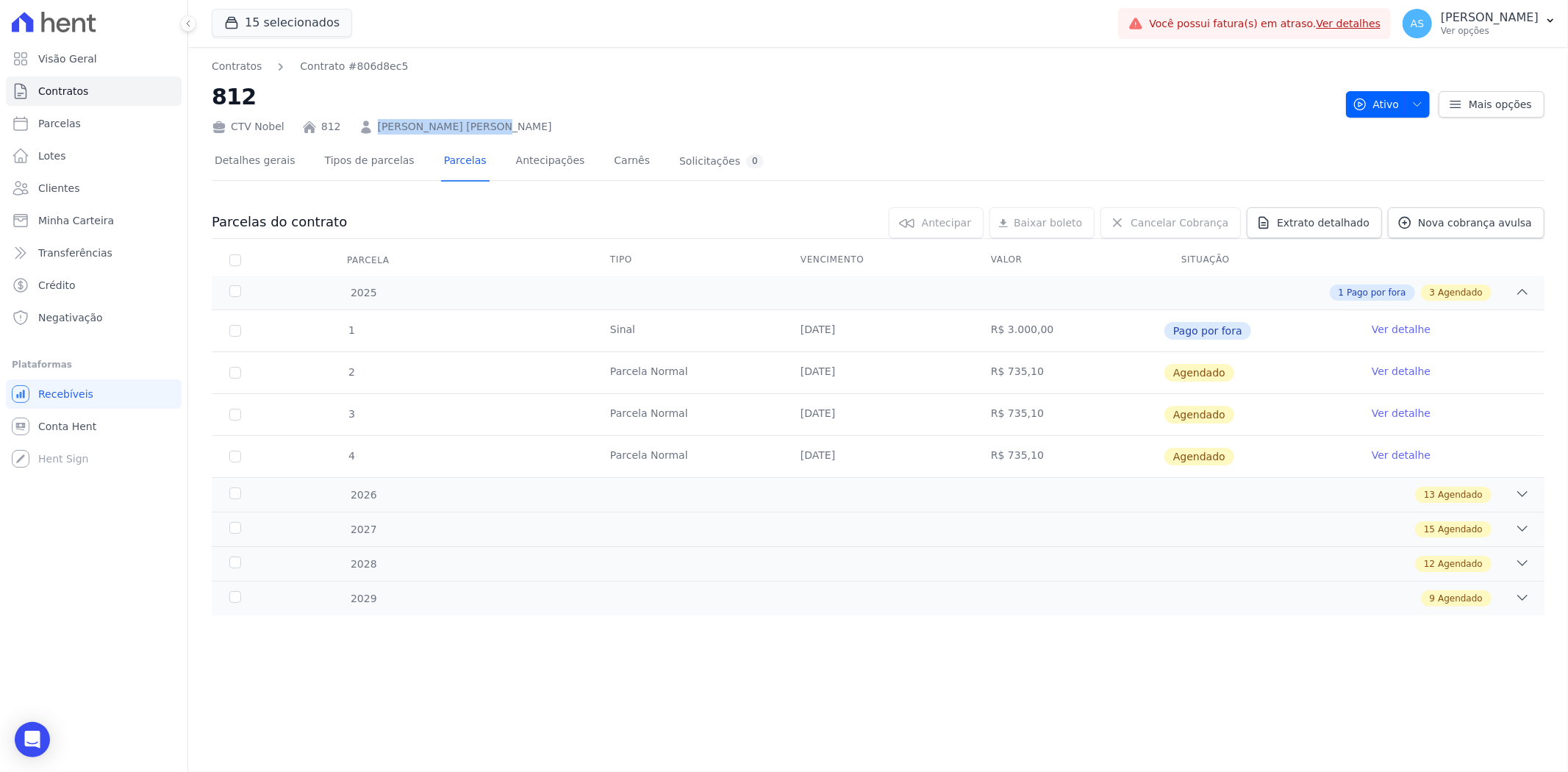
drag, startPoint x: 490, startPoint y: 127, endPoint x: 368, endPoint y: 127, distance: 122.0
click at [368, 127] on div "CTV Nobel 812 [PERSON_NAME] [PERSON_NAME]" at bounding box center [773, 124] width 1123 height 21
copy link "[PERSON_NAME] [PERSON_NAME]"
click at [1391, 368] on link "Ver detalhe" at bounding box center [1401, 371] width 59 height 15
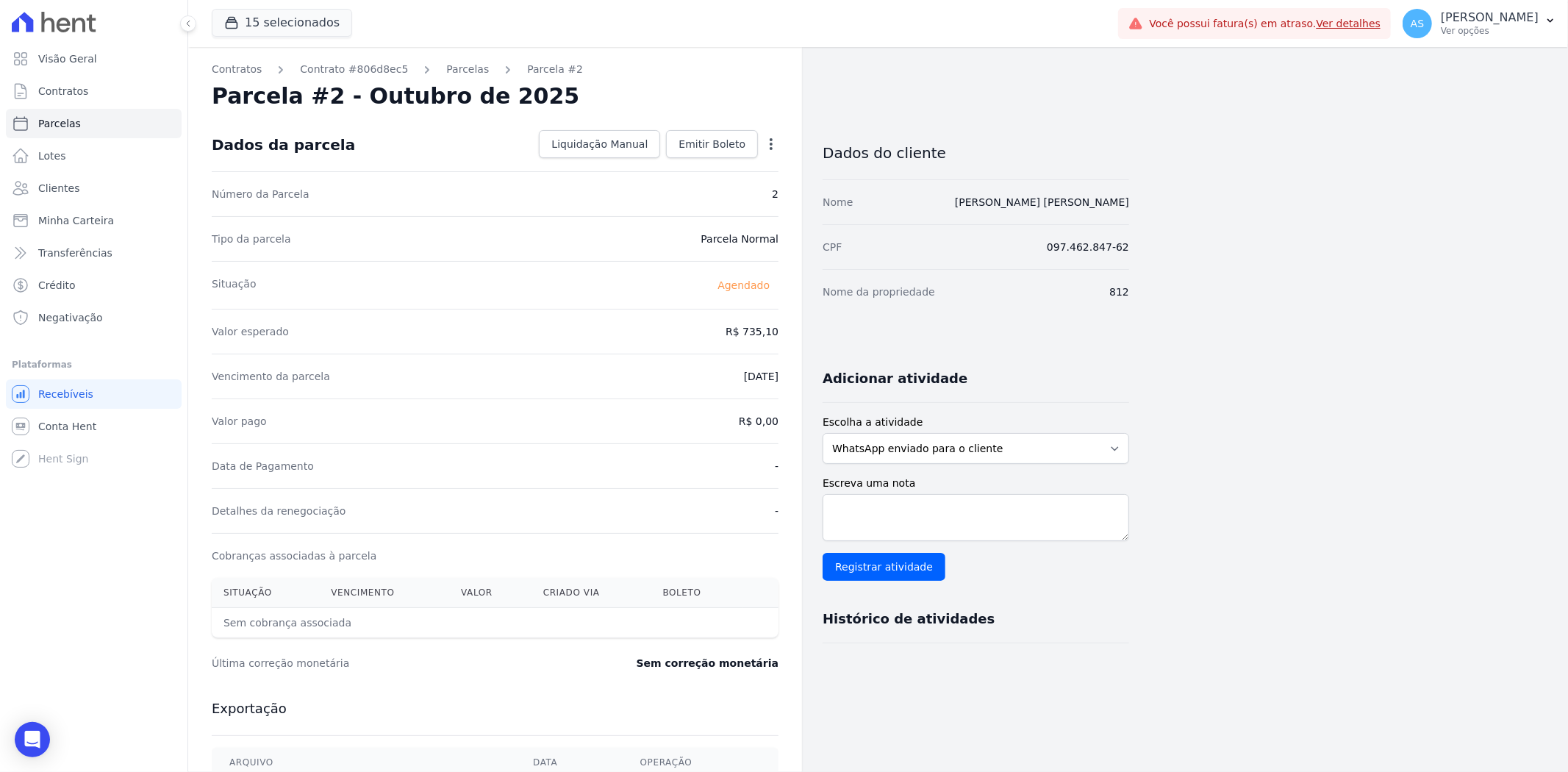
click at [773, 141] on icon "button" at bounding box center [771, 145] width 15 height 15
click at [664, 168] on link "Alterar" at bounding box center [708, 163] width 130 height 26
drag, startPoint x: 723, startPoint y: 335, endPoint x: 796, endPoint y: 333, distance: 73.0
click at [796, 333] on div "Contratos Contrato #806d8ec5 [GEOGRAPHIC_DATA] Parcela #2 [GEOGRAPHIC_DATA] #2 …" at bounding box center [495, 518] width 614 height 944
type input "740.25"
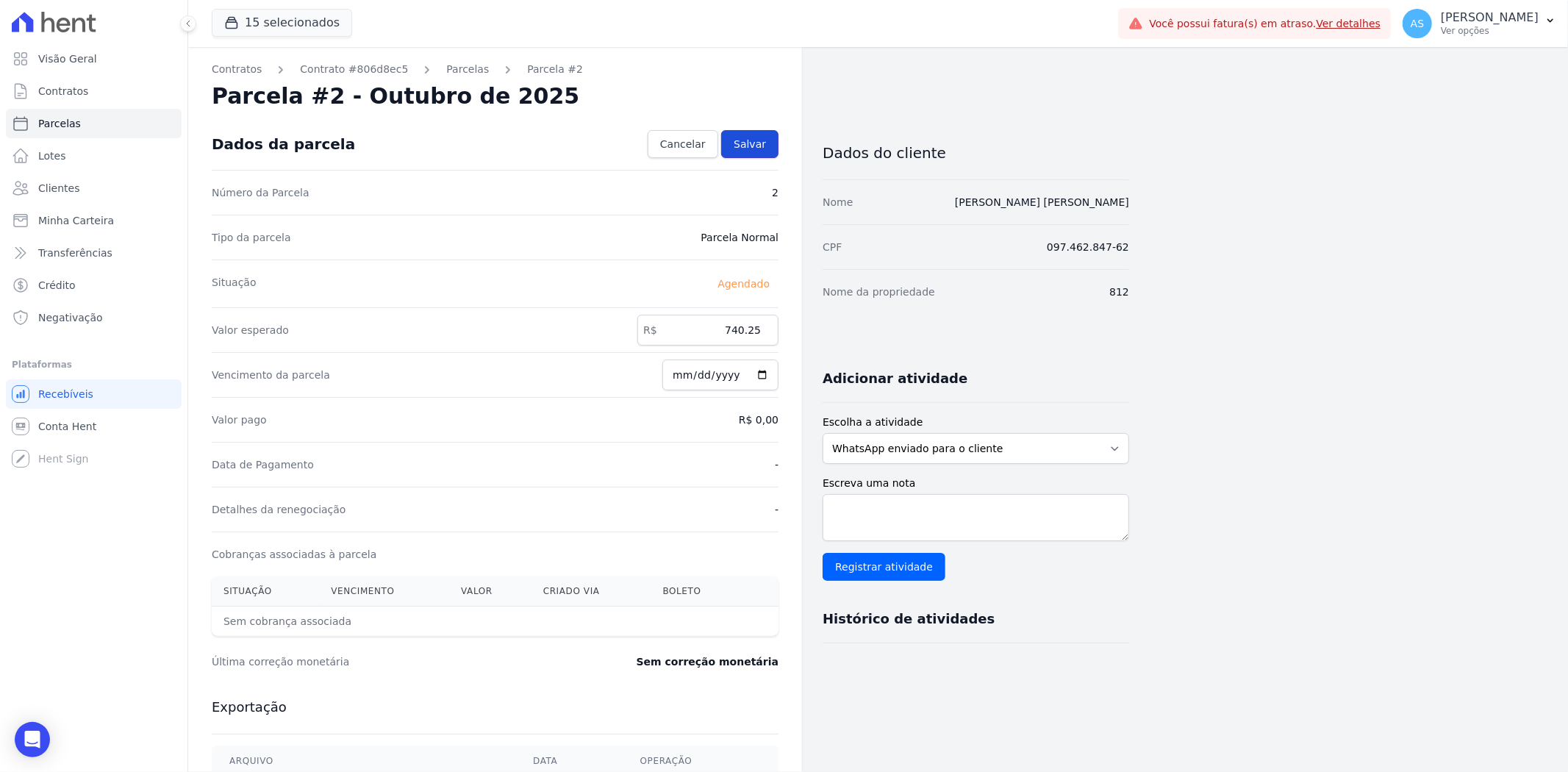
click at [743, 134] on link "Salvar" at bounding box center [750, 144] width 57 height 28
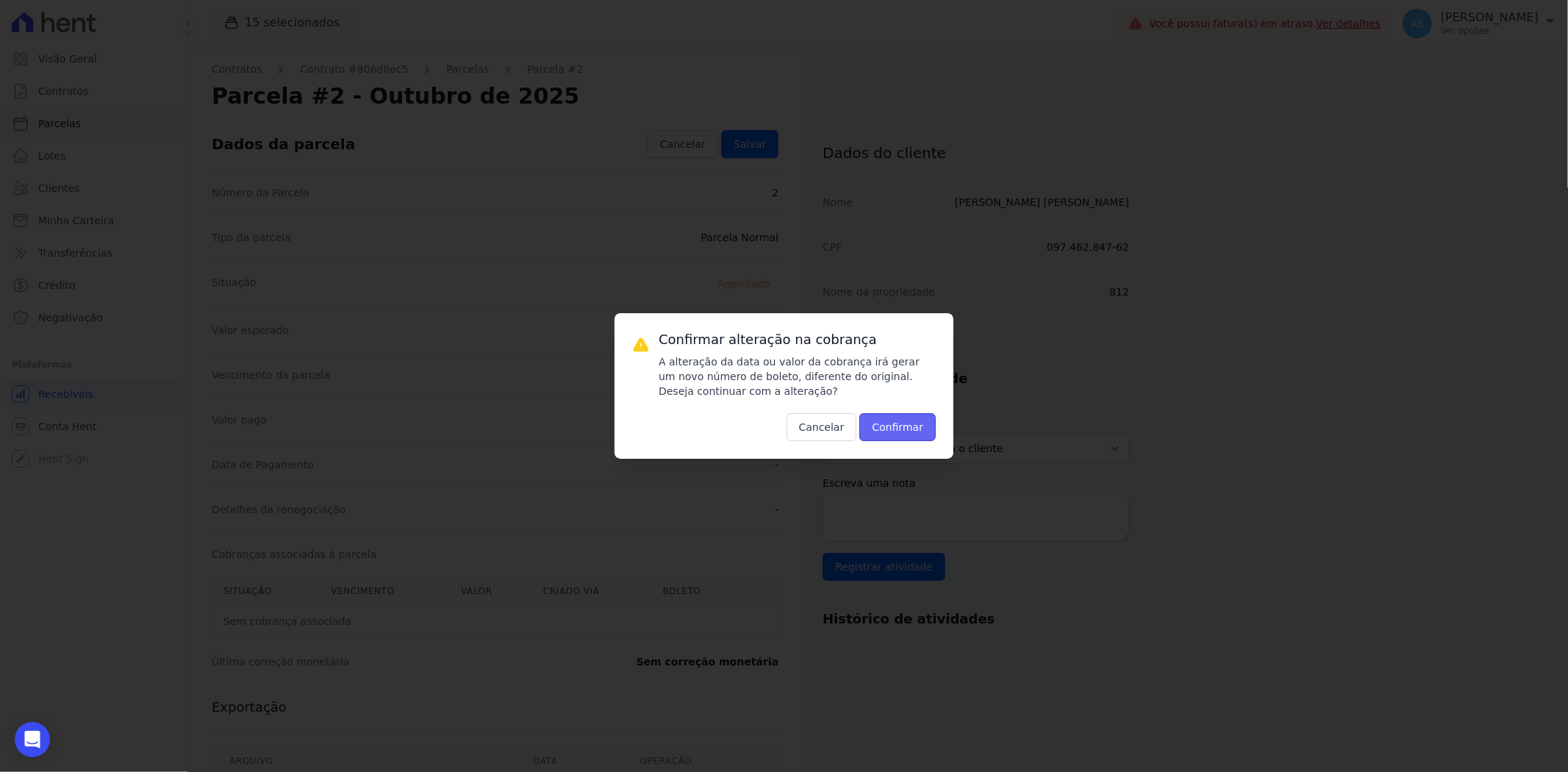
click at [902, 427] on button "Confirmar" at bounding box center [898, 427] width 77 height 28
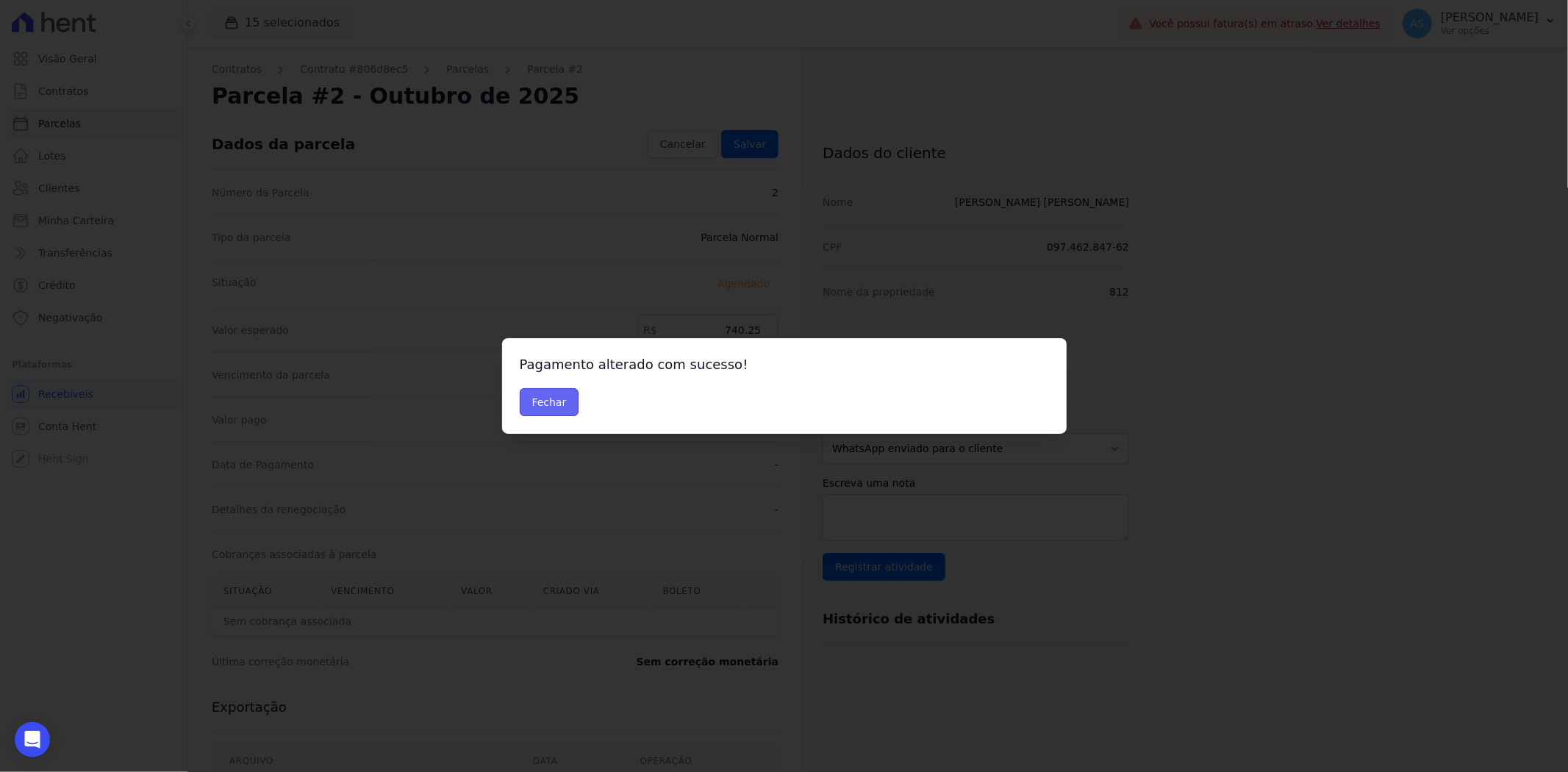
click at [550, 409] on button "Fechar" at bounding box center [549, 401] width 59 height 28
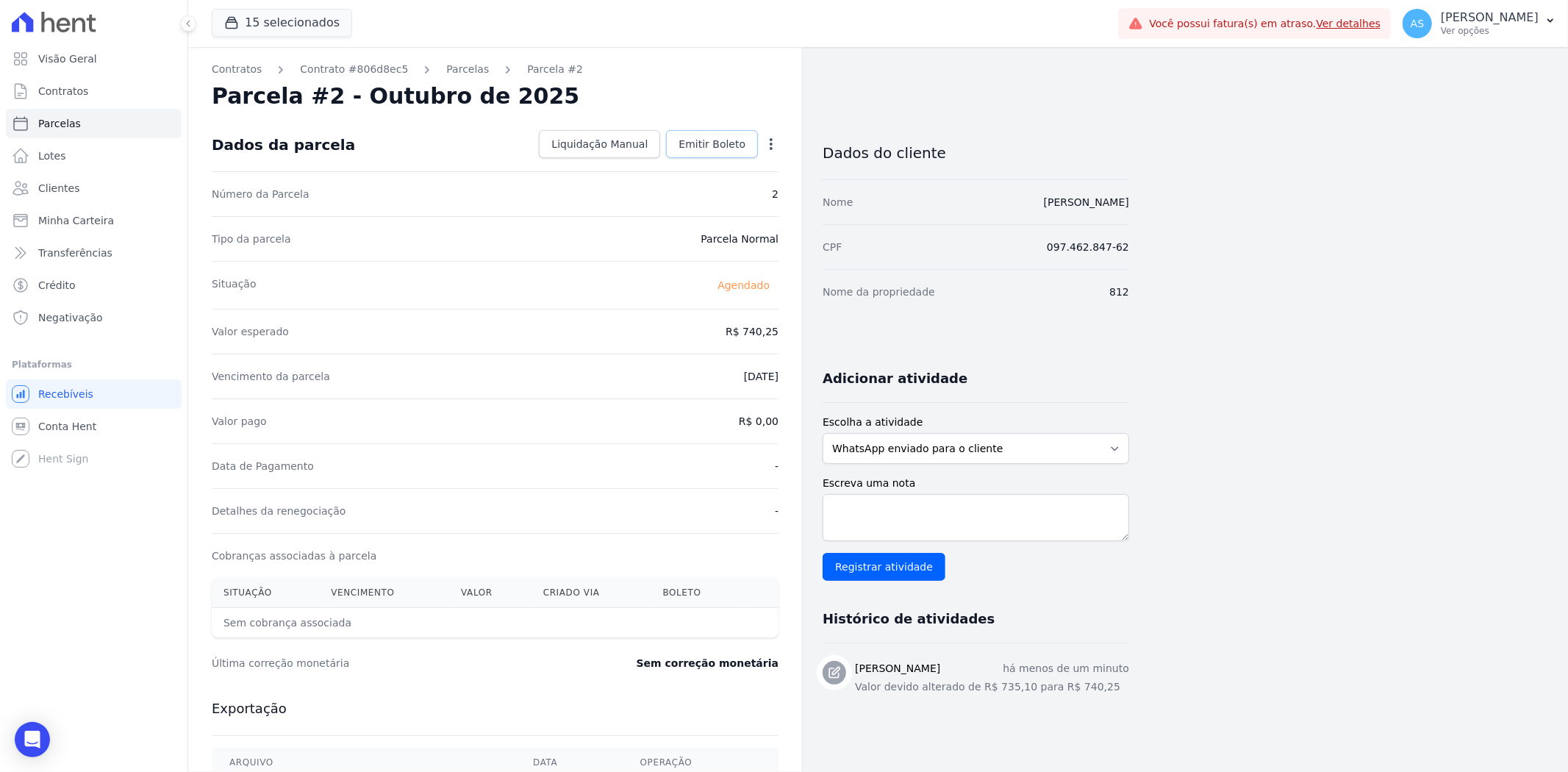
click at [707, 144] on span "Emitir Boleto" at bounding box center [712, 145] width 67 height 15
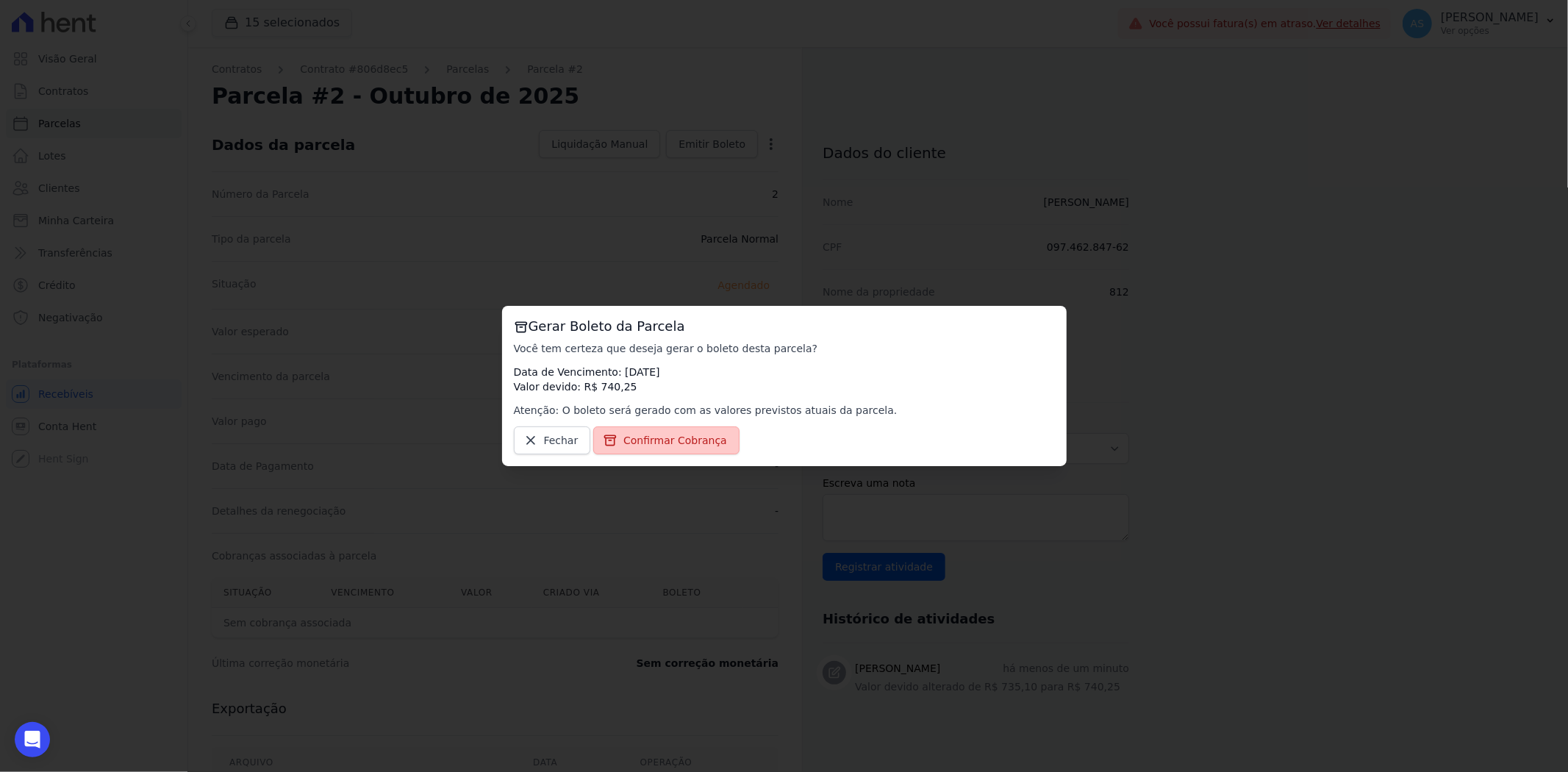
click at [657, 440] on span "Confirmar Cobrança" at bounding box center [676, 441] width 104 height 15
